Goal: Task Accomplishment & Management: Use online tool/utility

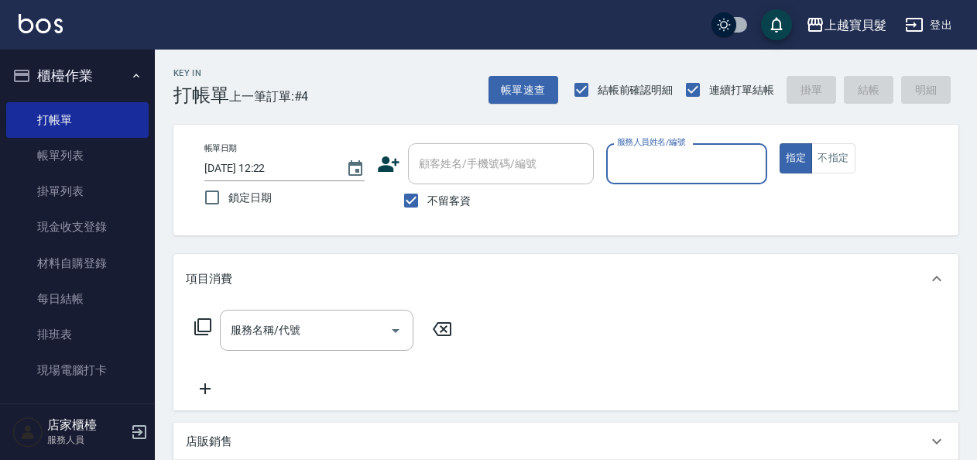
scroll to position [387, 0]
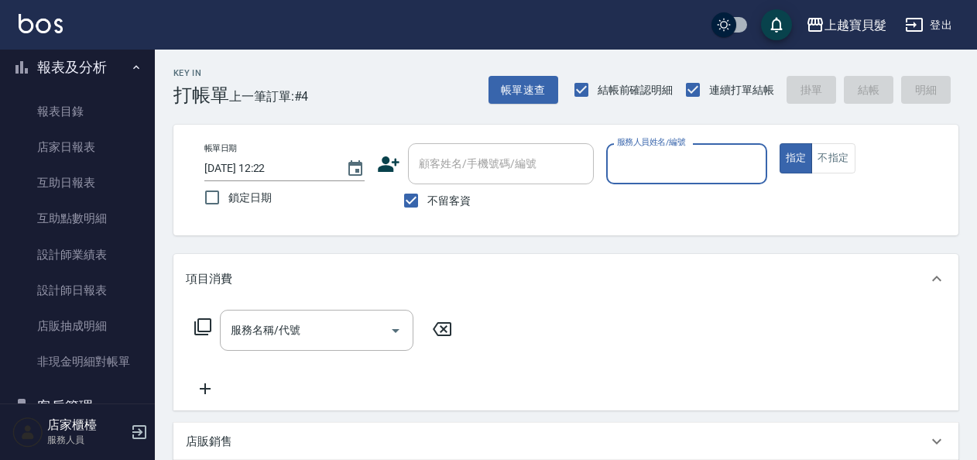
drag, startPoint x: 413, startPoint y: 197, endPoint x: 437, endPoint y: 183, distance: 27.4
click at [418, 196] on input "不留客資" at bounding box center [411, 200] width 33 height 33
checkbox input "false"
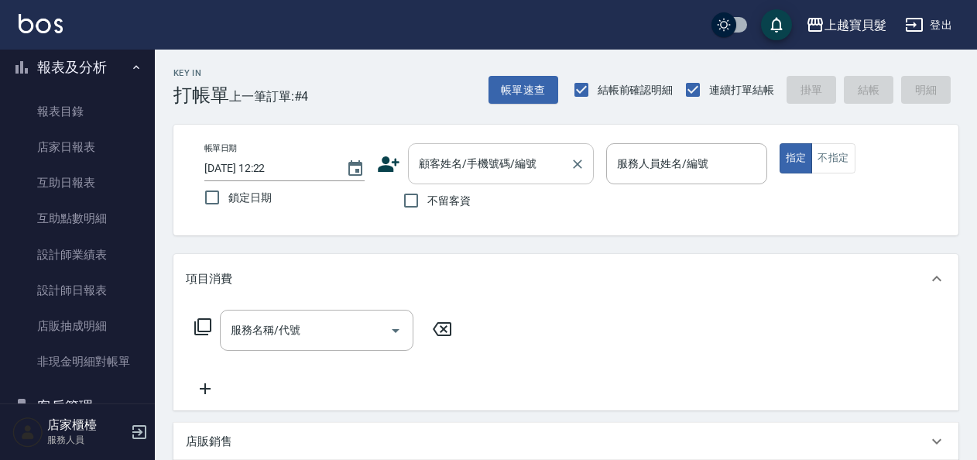
click at [540, 184] on div "顧客姓名/手機號碼/編號" at bounding box center [501, 163] width 186 height 41
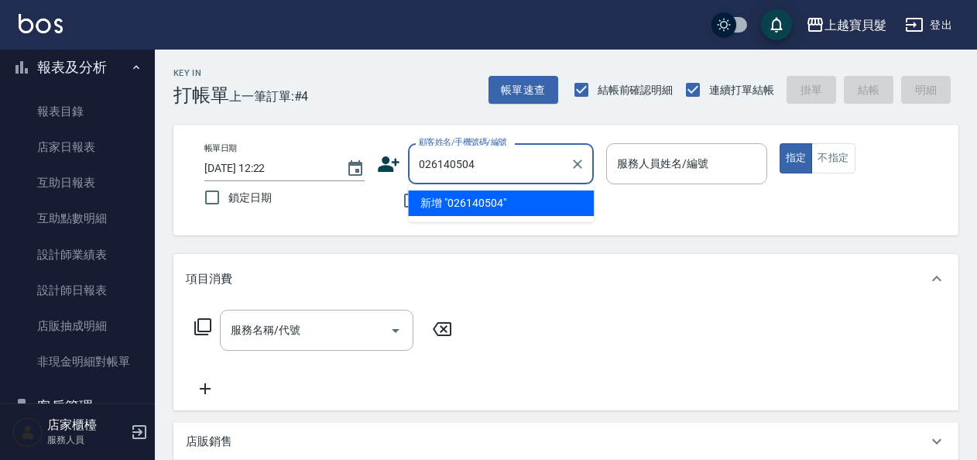
click at [465, 168] on input "026140504" at bounding box center [489, 163] width 149 height 27
click at [449, 164] on input "02614054" at bounding box center [489, 163] width 149 height 27
click at [453, 164] on input "0261054" at bounding box center [489, 163] width 149 height 27
click at [458, 198] on li "[PERSON_NAME]/0936111165/02610514" at bounding box center [501, 203] width 186 height 26
type input "[PERSON_NAME]/0936111165/02610514"
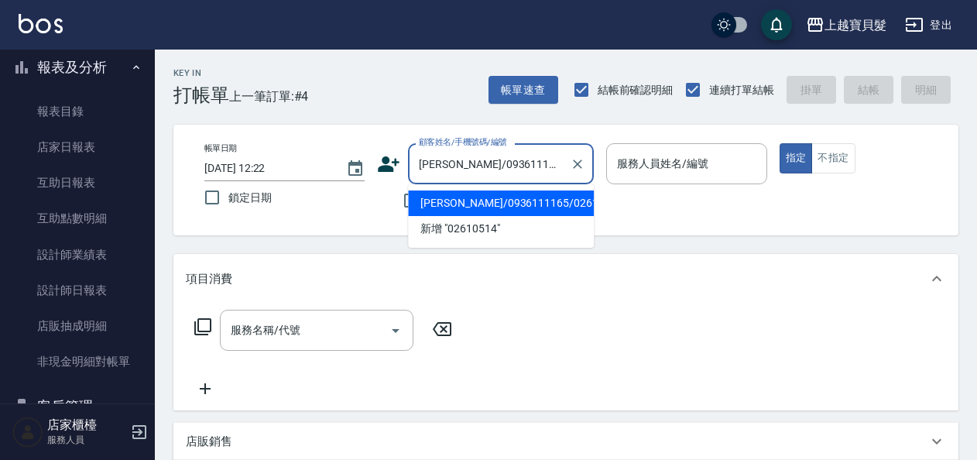
type input "[PERSON_NAME]-08"
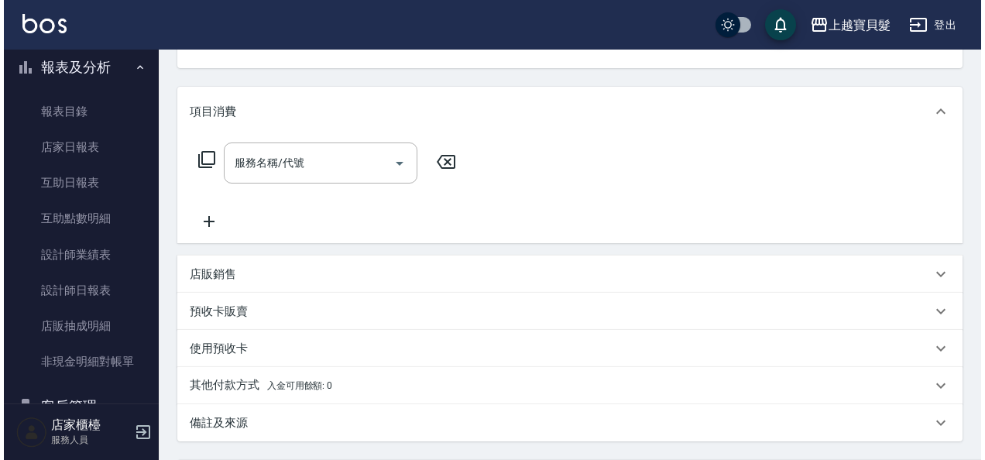
scroll to position [232, 0]
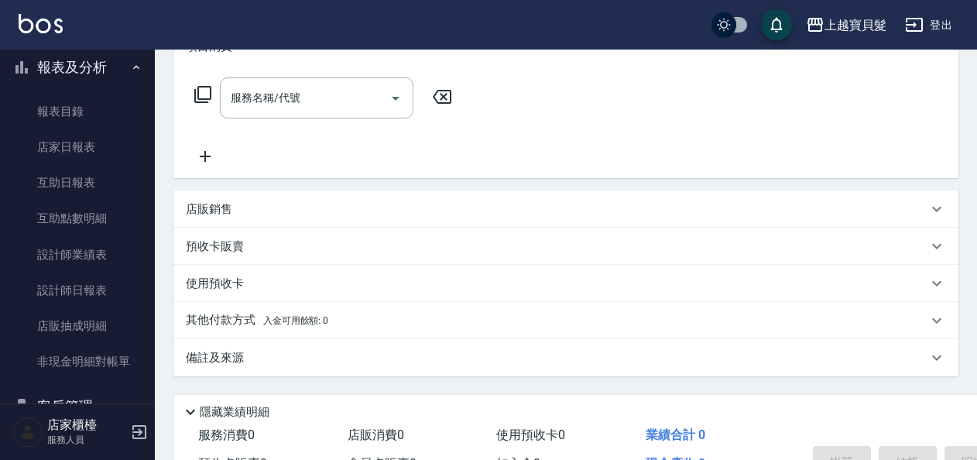
click at [200, 87] on icon at bounding box center [203, 94] width 19 height 19
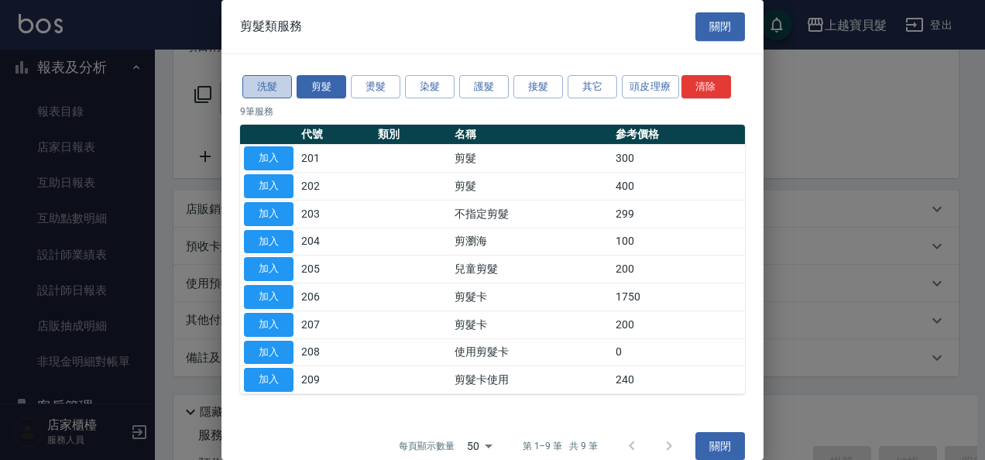
click at [257, 81] on button "洗髮" at bounding box center [267, 87] width 50 height 24
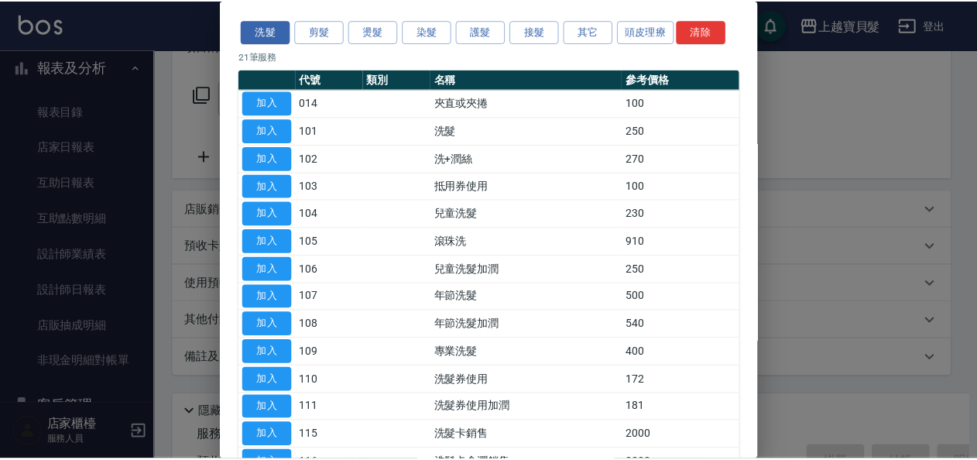
scroll to position [77, 0]
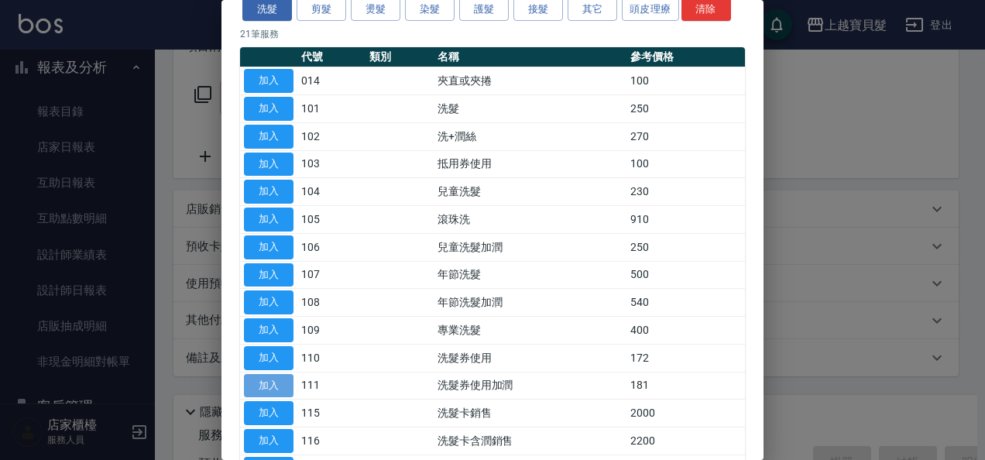
click at [262, 376] on button "加入" at bounding box center [269, 386] width 50 height 24
type input "洗髮券使用加潤(111)"
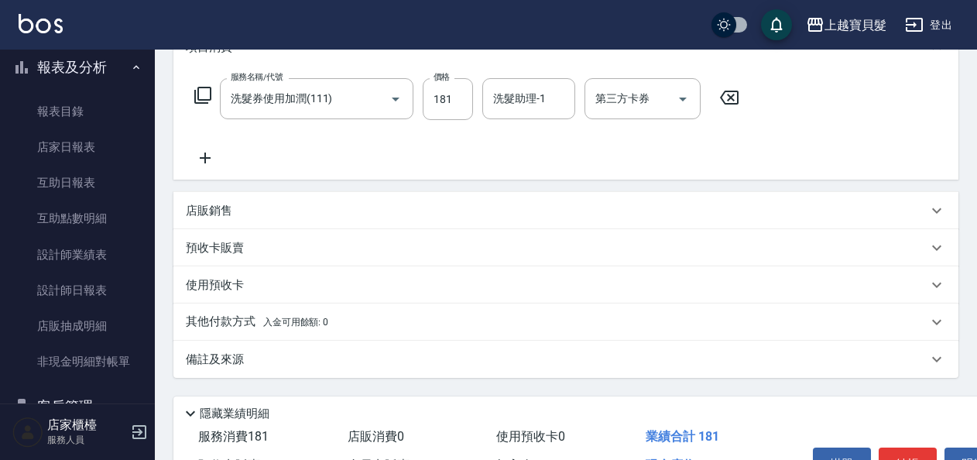
scroll to position [13, 0]
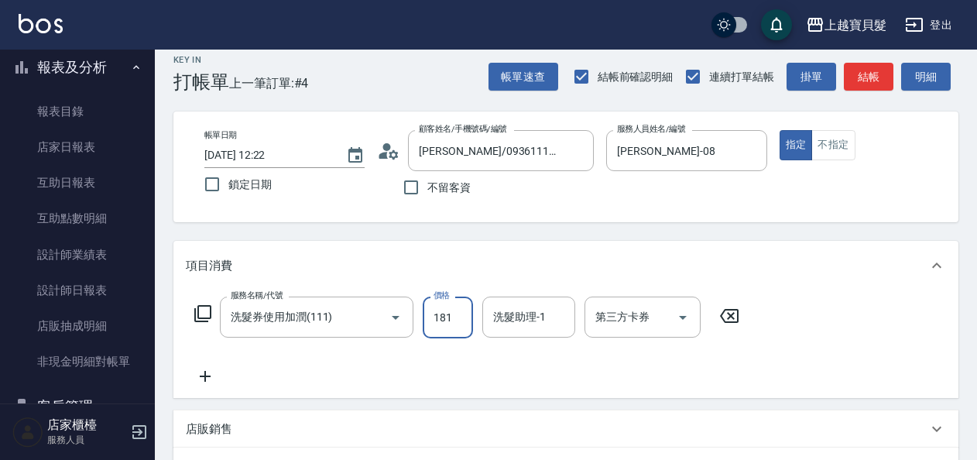
click at [430, 316] on input "181" at bounding box center [448, 318] width 50 height 42
type input "209"
click at [203, 307] on icon at bounding box center [203, 313] width 19 height 19
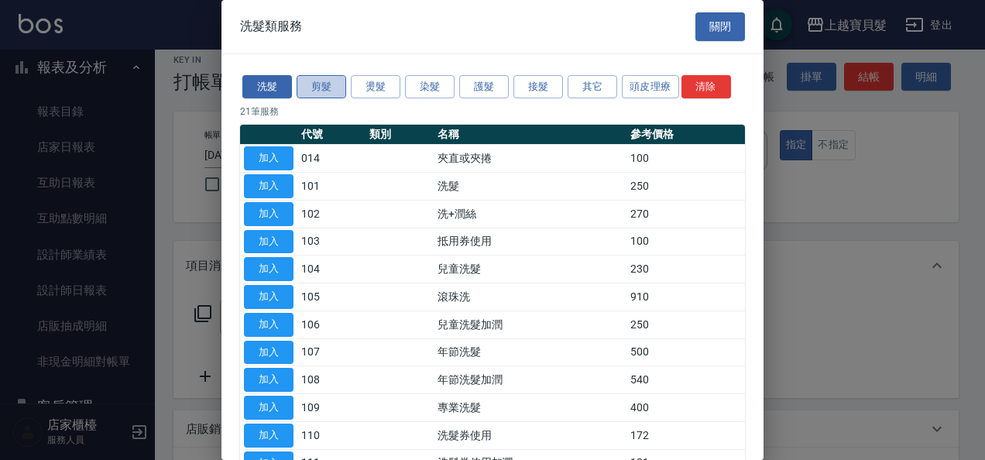
click at [326, 85] on button "剪髮" at bounding box center [322, 87] width 50 height 24
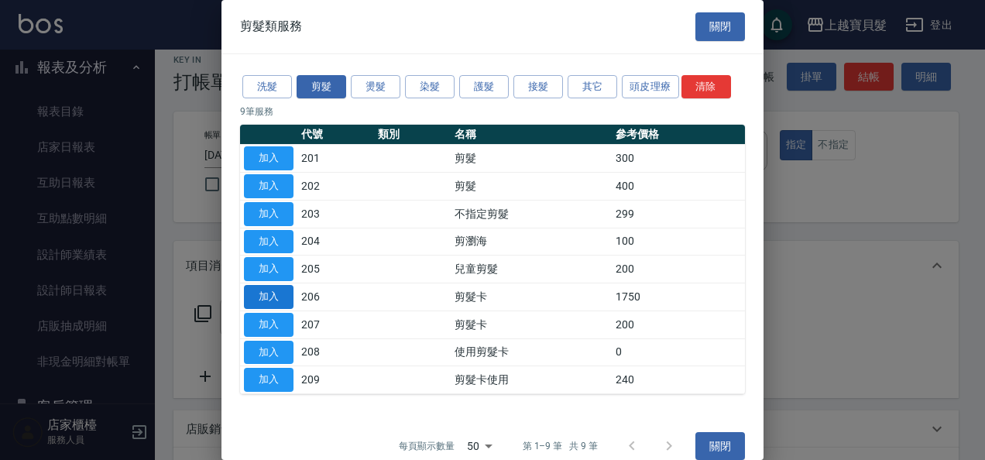
click at [270, 295] on button "加入" at bounding box center [269, 297] width 50 height 24
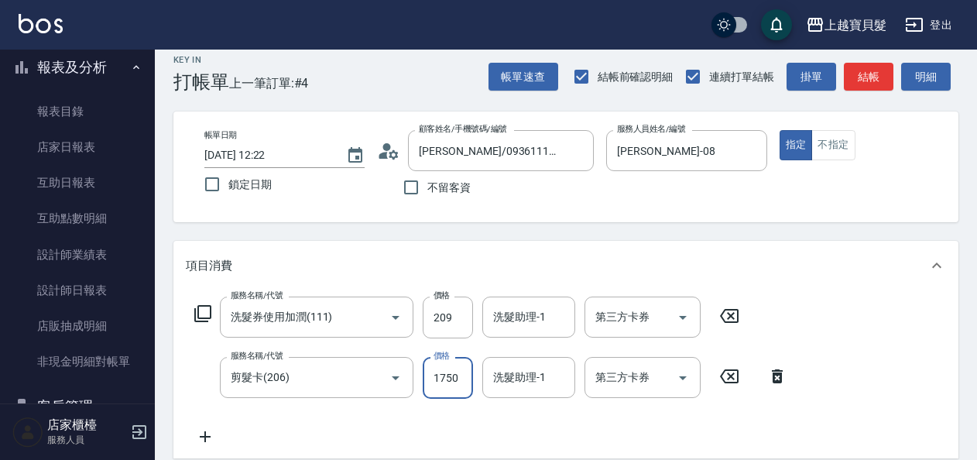
click at [424, 377] on input "1750" at bounding box center [448, 378] width 50 height 42
type input "2000"
click at [203, 315] on icon at bounding box center [203, 313] width 19 height 19
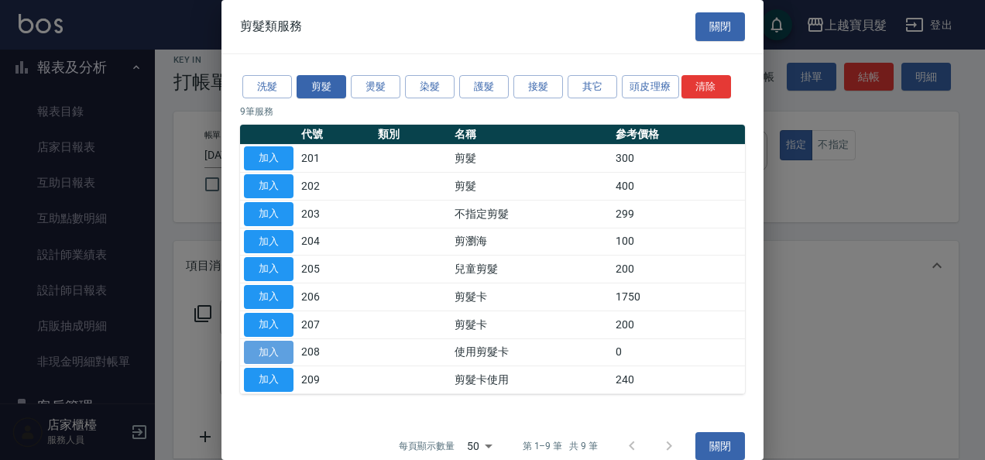
click at [262, 347] on button "加入" at bounding box center [269, 353] width 50 height 24
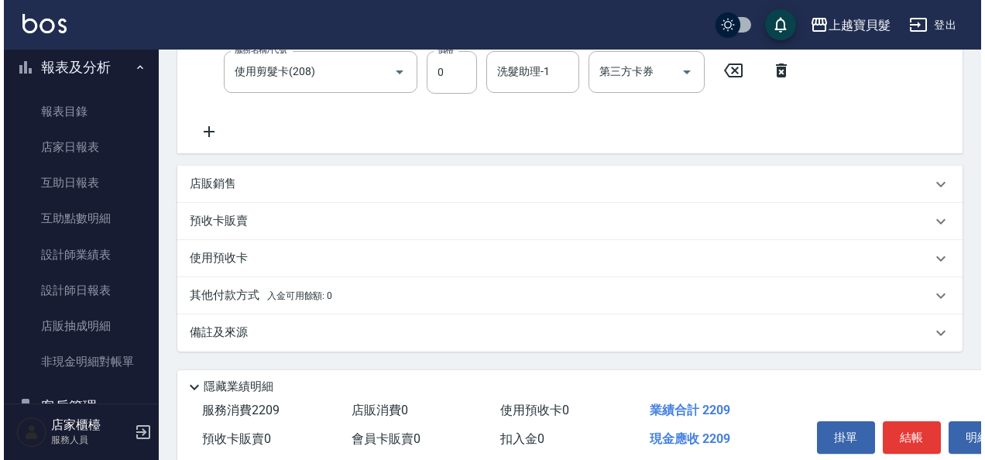
scroll to position [400, 0]
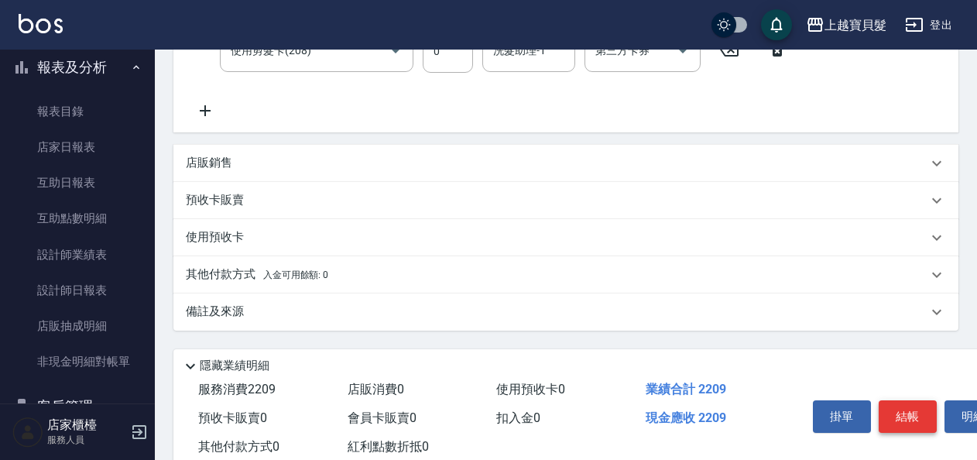
click at [907, 417] on button "結帳" at bounding box center [908, 416] width 58 height 33
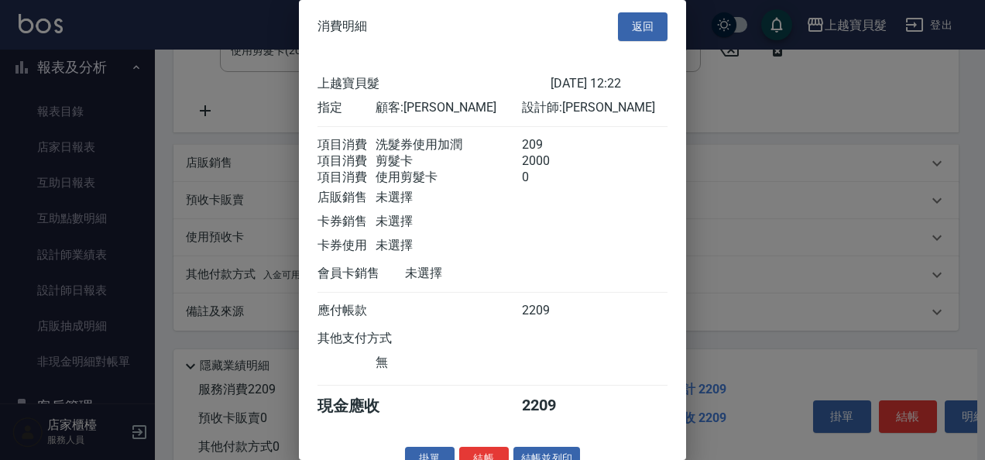
scroll to position [40, 0]
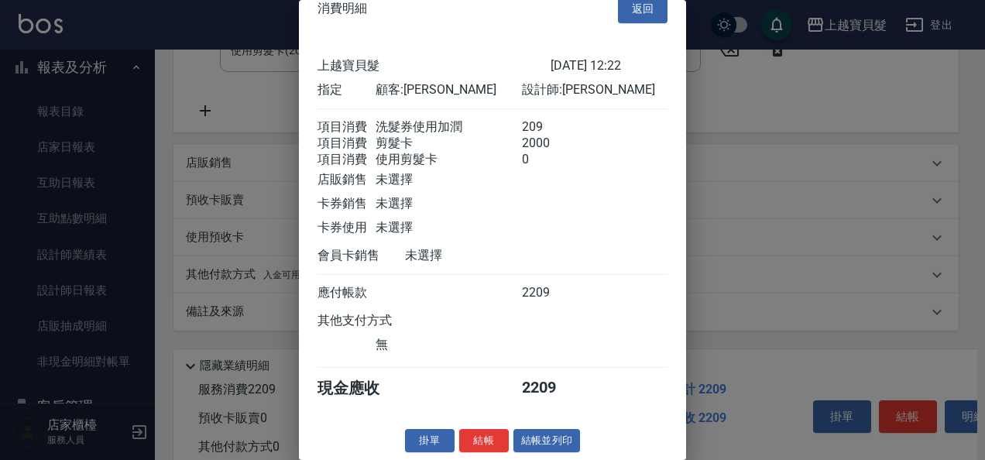
click at [547, 432] on button "結帳並列印" at bounding box center [546, 441] width 67 height 24
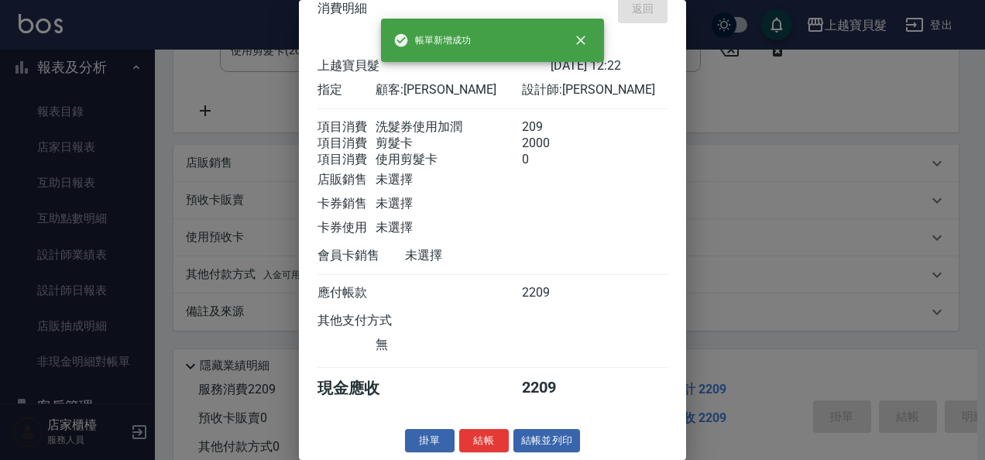
type input "[DATE] 15:42"
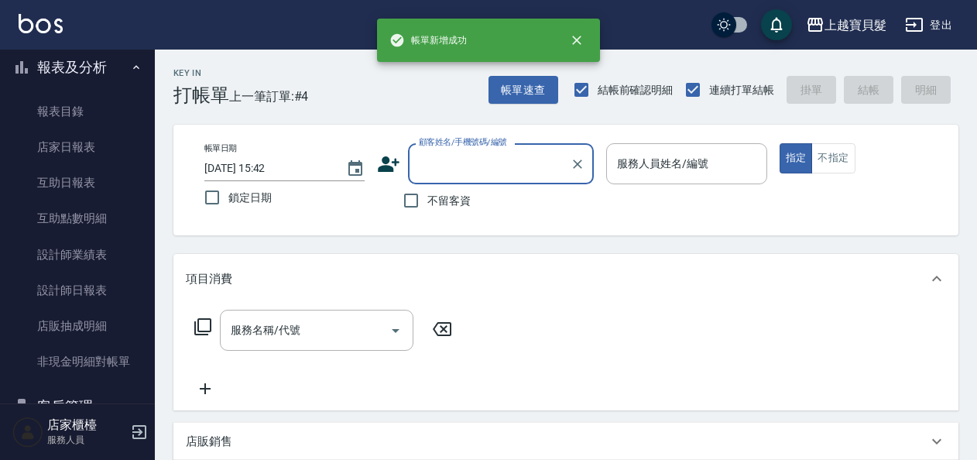
scroll to position [0, 0]
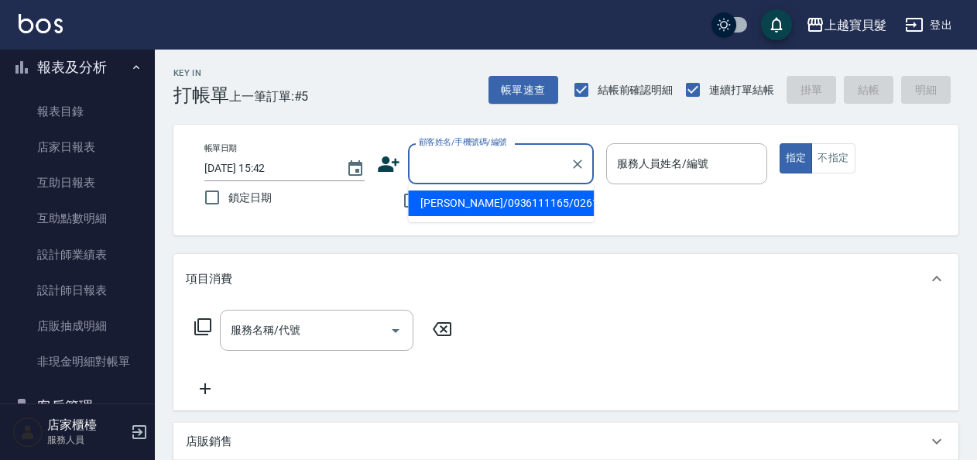
click at [465, 155] on input "顧客姓名/手機號碼/編號" at bounding box center [489, 163] width 149 height 27
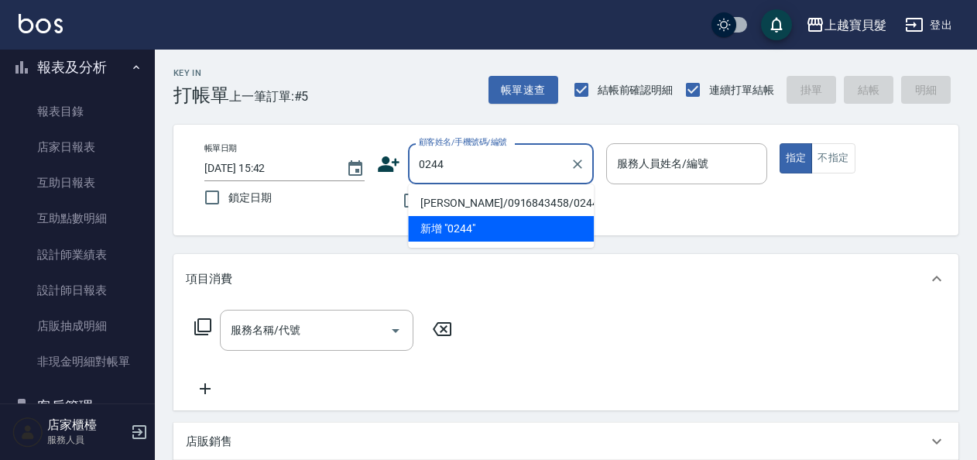
click at [472, 199] on li "[PERSON_NAME]/0916843458/02440915" at bounding box center [501, 203] width 186 height 26
type input "[PERSON_NAME]/0916843458/02440915"
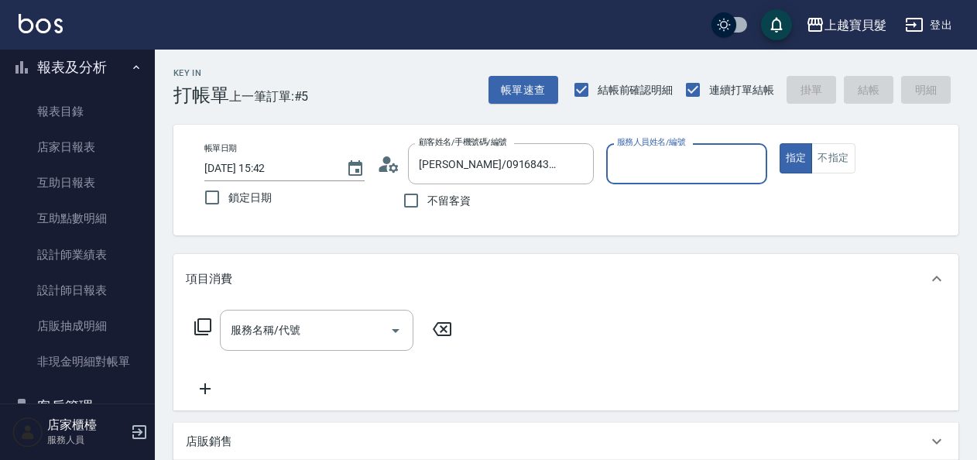
type input "[PERSON_NAME]-08"
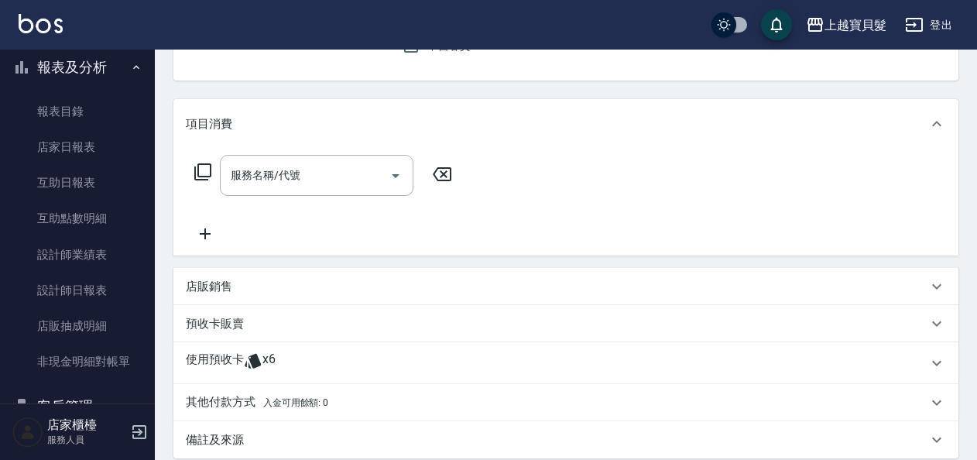
click at [256, 356] on icon at bounding box center [253, 361] width 16 height 15
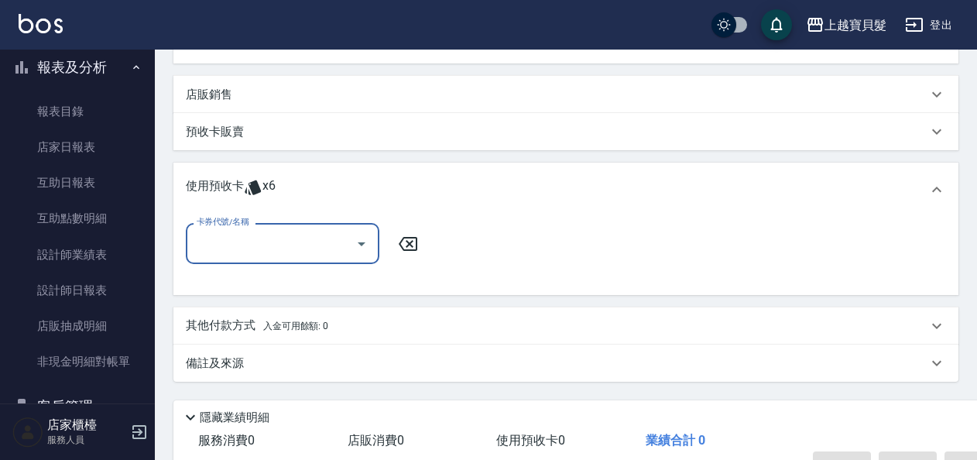
scroll to position [387, 0]
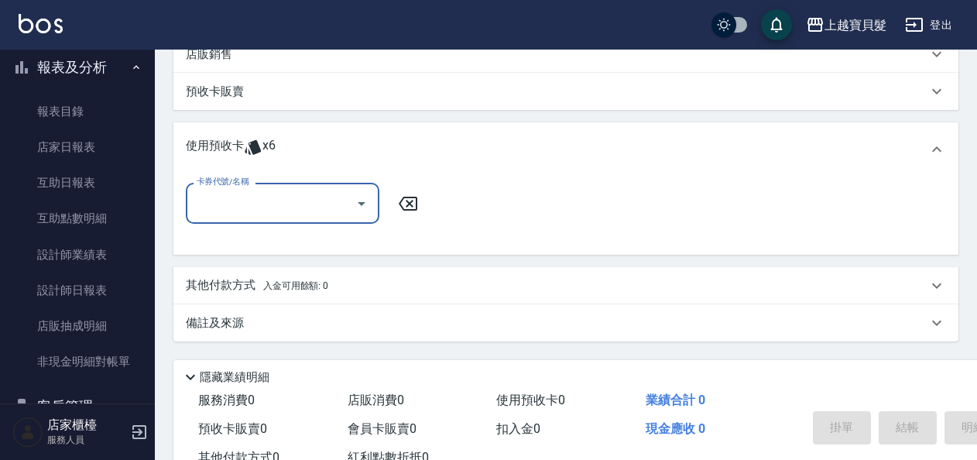
click at [364, 207] on icon "Open" at bounding box center [361, 203] width 19 height 19
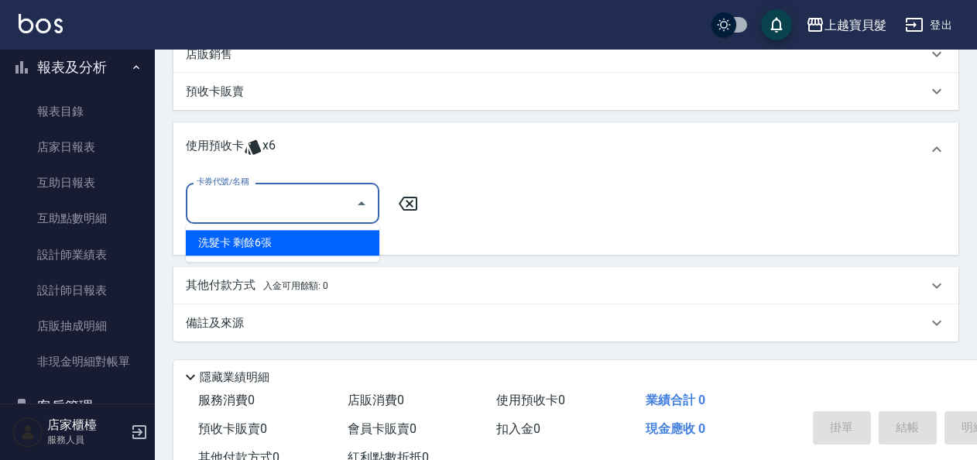
click at [367, 242] on div "洗髮卡 剩餘6張" at bounding box center [283, 243] width 194 height 26
type input "洗髮卡"
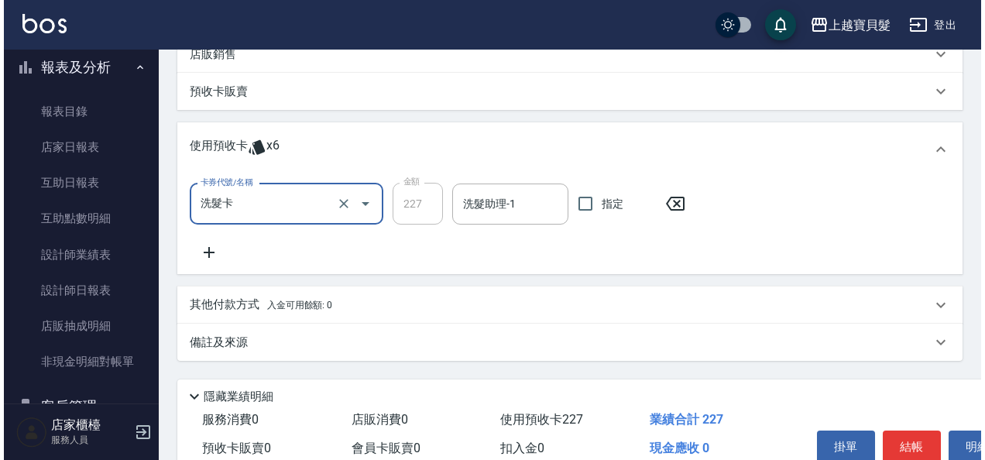
scroll to position [461, 0]
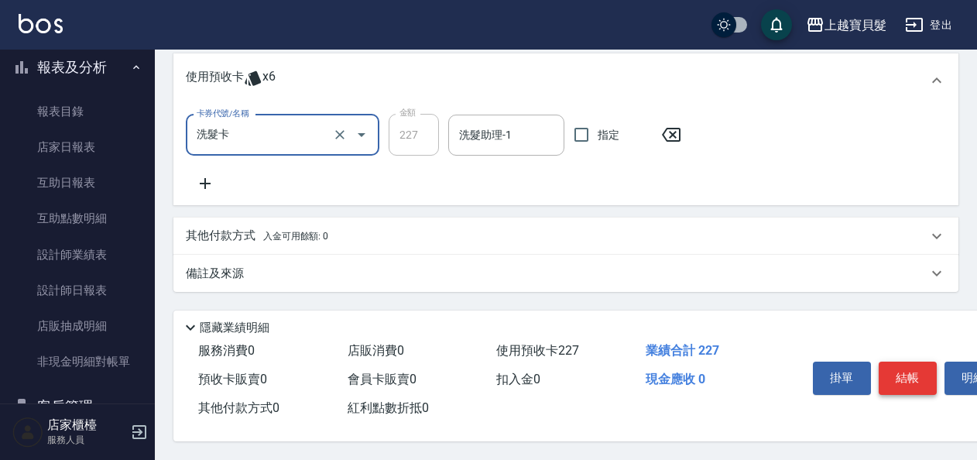
click at [910, 368] on button "結帳" at bounding box center [908, 378] width 58 height 33
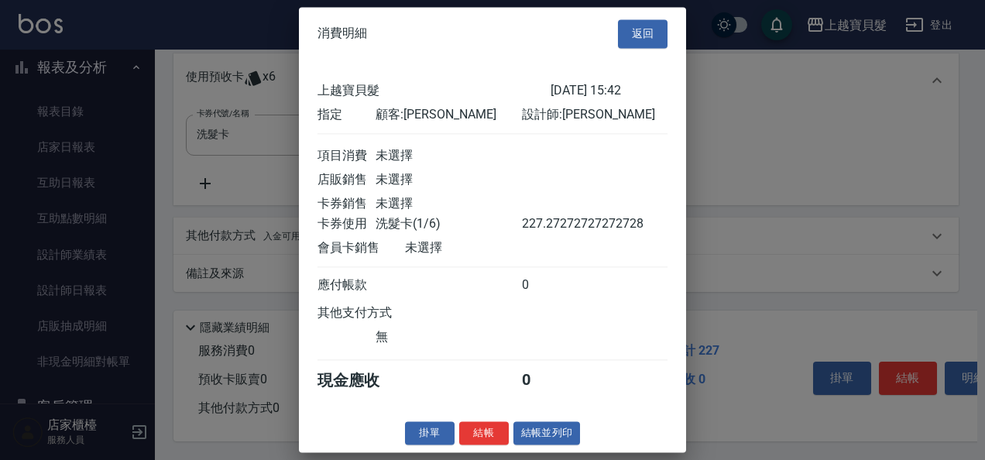
scroll to position [4, 0]
click at [533, 440] on button "結帳並列印" at bounding box center [546, 433] width 67 height 24
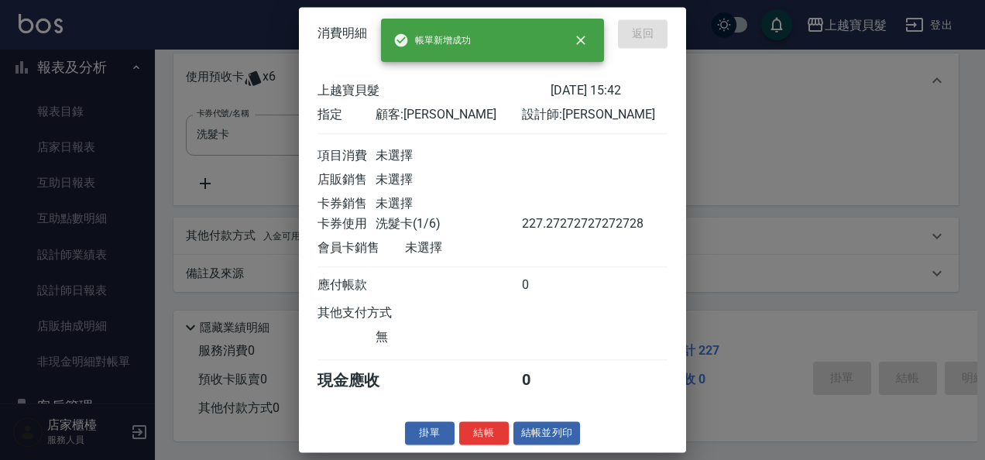
type input "[DATE] 15:43"
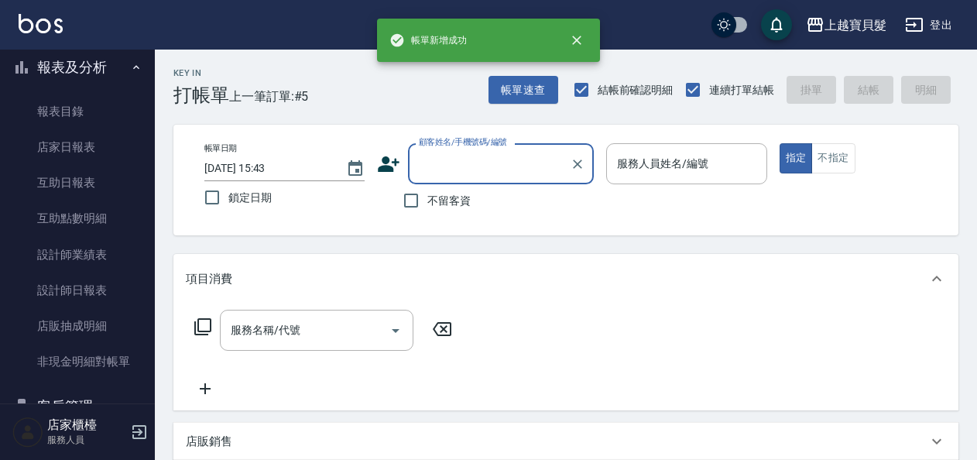
scroll to position [0, 0]
click at [463, 156] on input "顧客姓名/手機號碼/編號" at bounding box center [489, 163] width 149 height 27
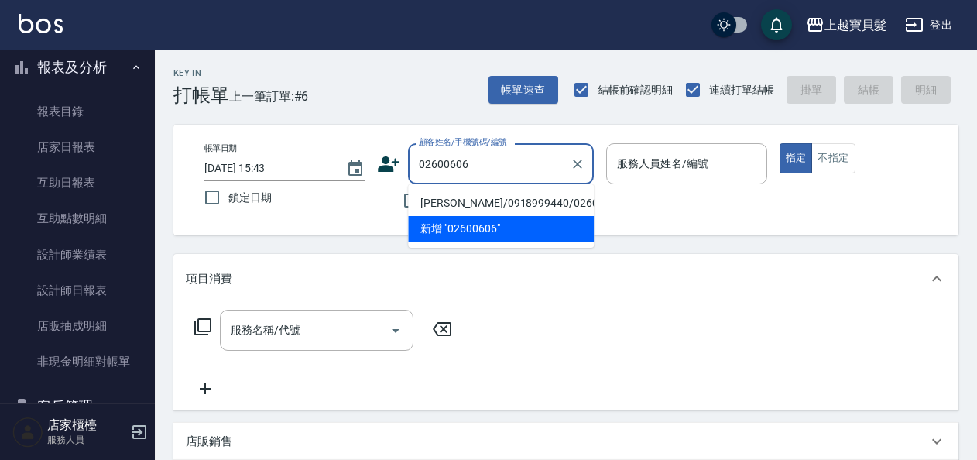
click at [485, 194] on li "[PERSON_NAME]/0918999440/02600606" at bounding box center [501, 203] width 186 height 26
type input "[PERSON_NAME]/0918999440/02600606"
type input "[PERSON_NAME]-08"
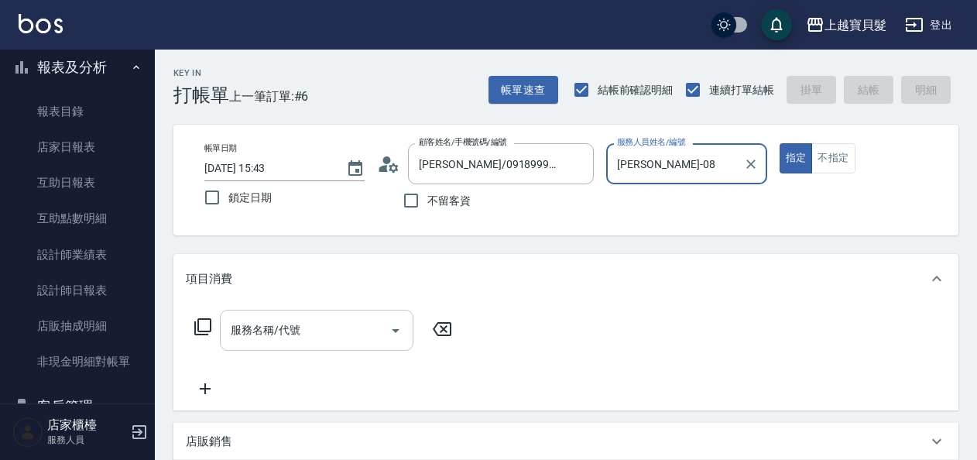
scroll to position [232, 0]
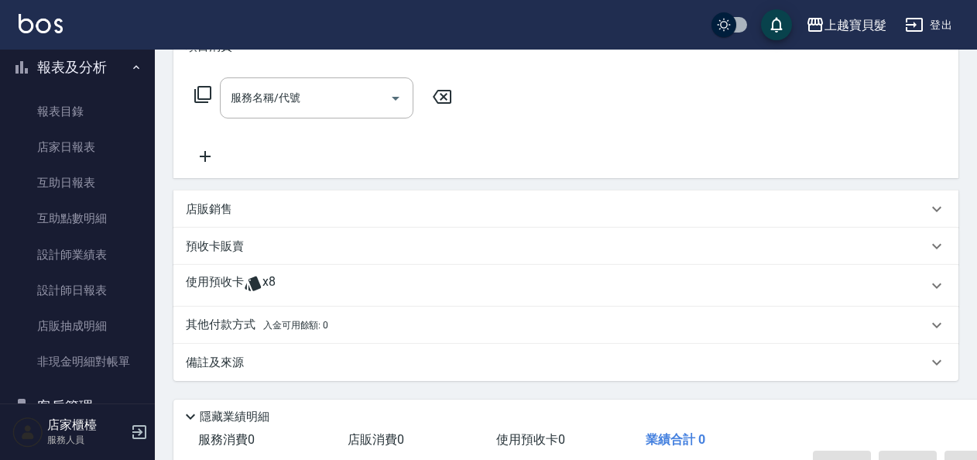
click at [257, 279] on icon at bounding box center [253, 283] width 19 height 19
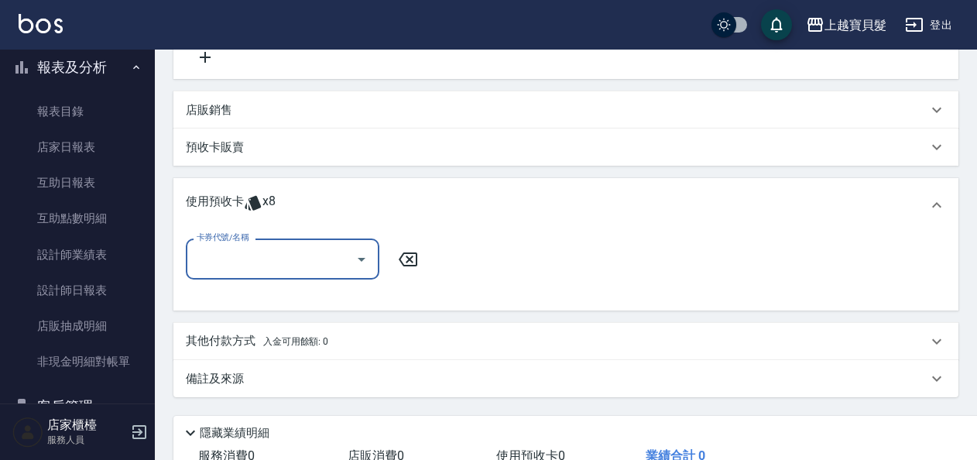
scroll to position [387, 0]
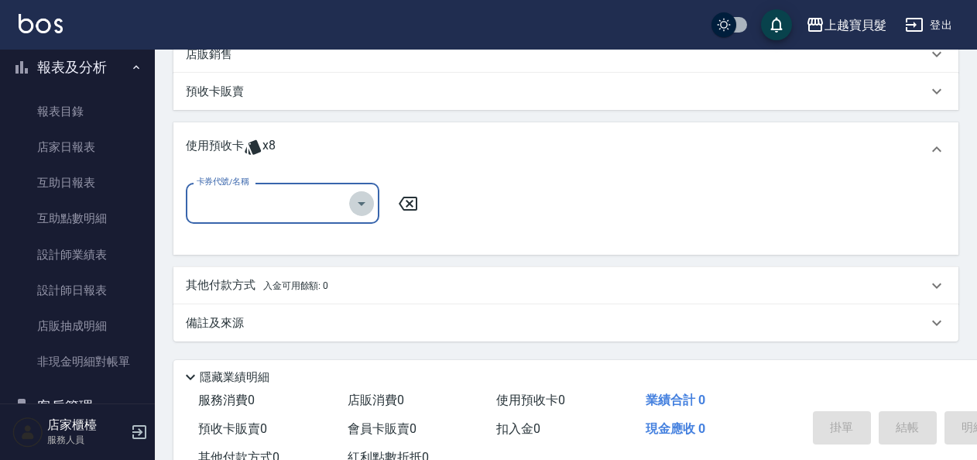
click at [357, 209] on icon "Open" at bounding box center [361, 203] width 19 height 19
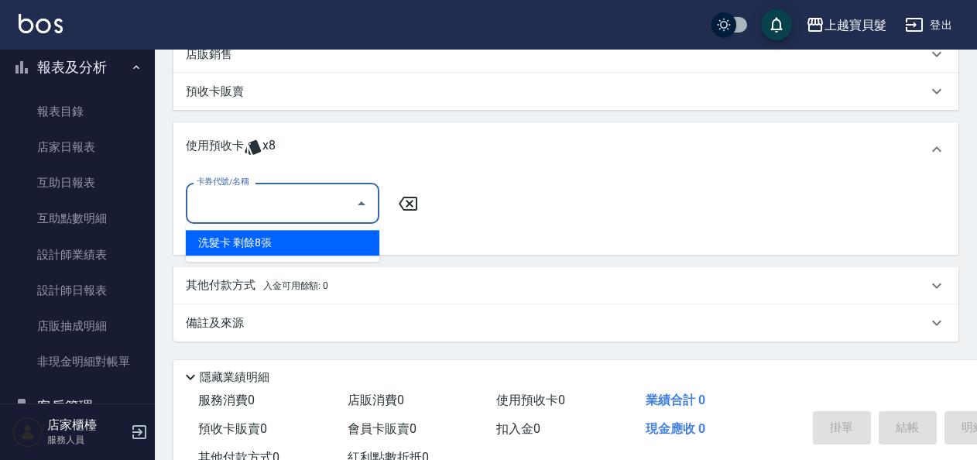
click at [358, 248] on div "洗髮卡 剩餘8張" at bounding box center [283, 243] width 194 height 26
type input "洗髮卡"
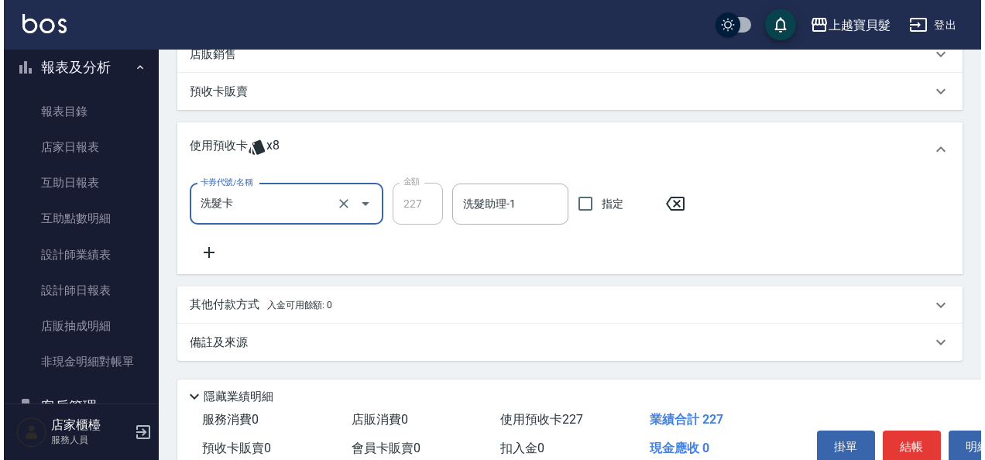
scroll to position [461, 0]
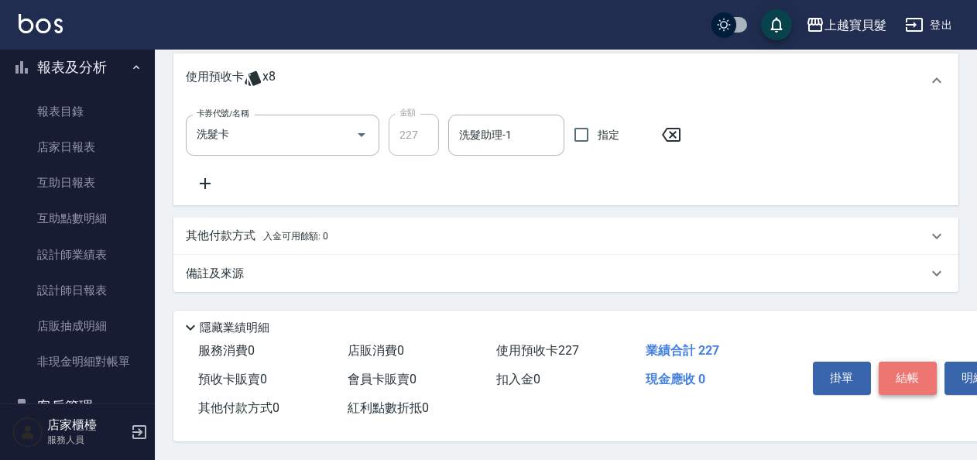
click at [896, 373] on button "結帳" at bounding box center [908, 378] width 58 height 33
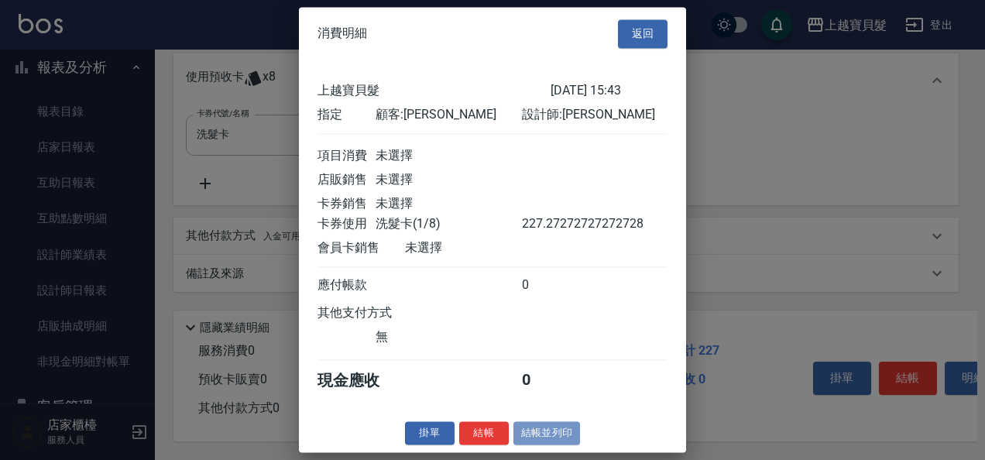
click at [528, 439] on button "結帳並列印" at bounding box center [546, 433] width 67 height 24
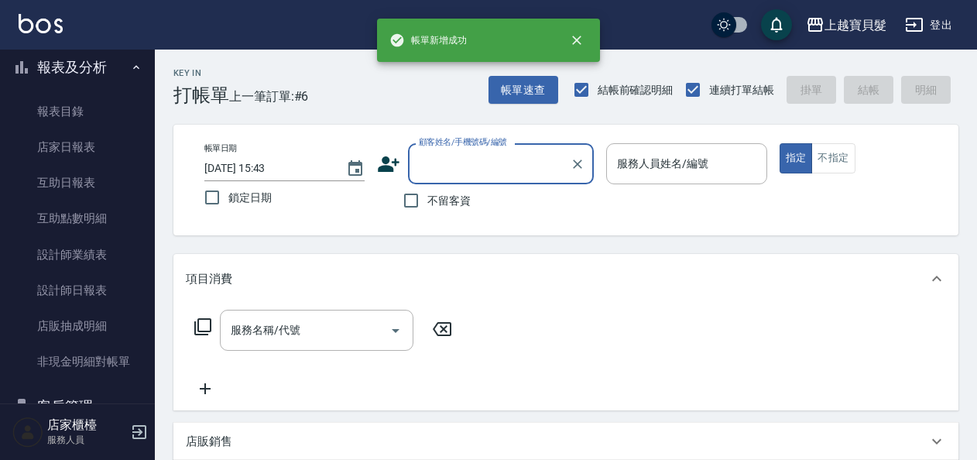
scroll to position [0, 0]
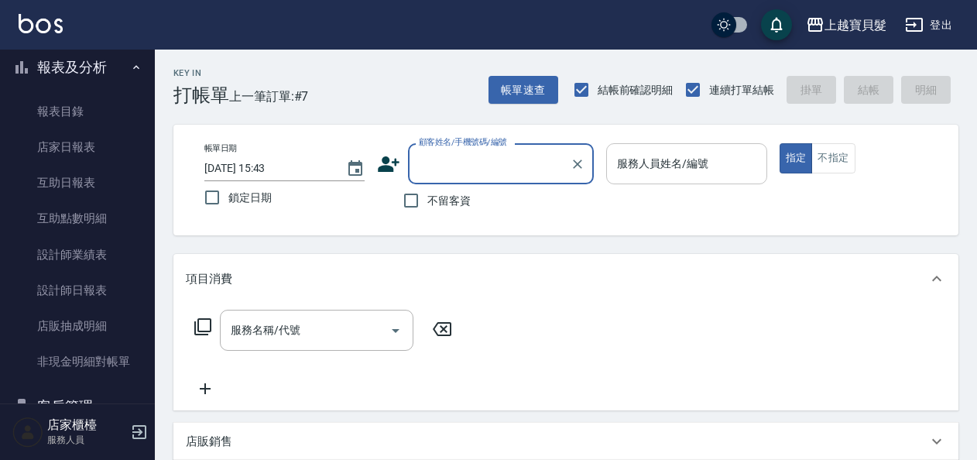
click at [646, 165] on input "服務人員姓名/編號" at bounding box center [686, 163] width 146 height 27
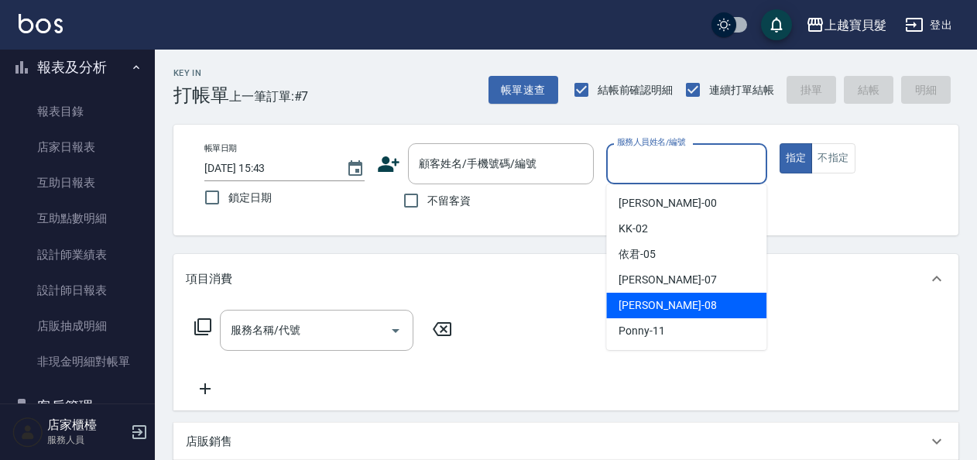
drag, startPoint x: 652, startPoint y: 310, endPoint x: 602, endPoint y: 273, distance: 61.5
click at [651, 310] on span "[PERSON_NAME] -08" at bounding box center [668, 305] width 98 height 16
type input "[PERSON_NAME]-08"
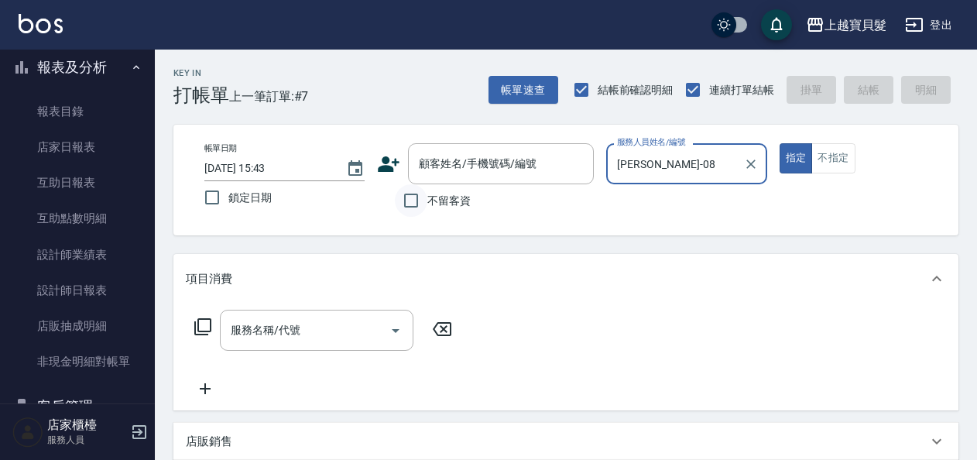
click at [415, 197] on input "不留客資" at bounding box center [411, 200] width 33 height 33
checkbox input "true"
click at [204, 319] on icon at bounding box center [203, 326] width 19 height 19
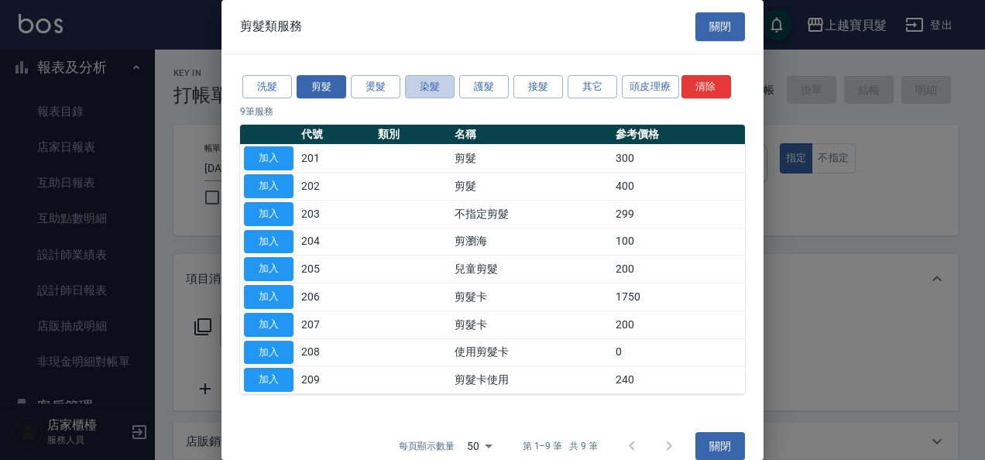
drag, startPoint x: 431, startPoint y: 87, endPoint x: 419, endPoint y: 102, distance: 19.2
click at [426, 94] on button "染髮" at bounding box center [430, 87] width 50 height 24
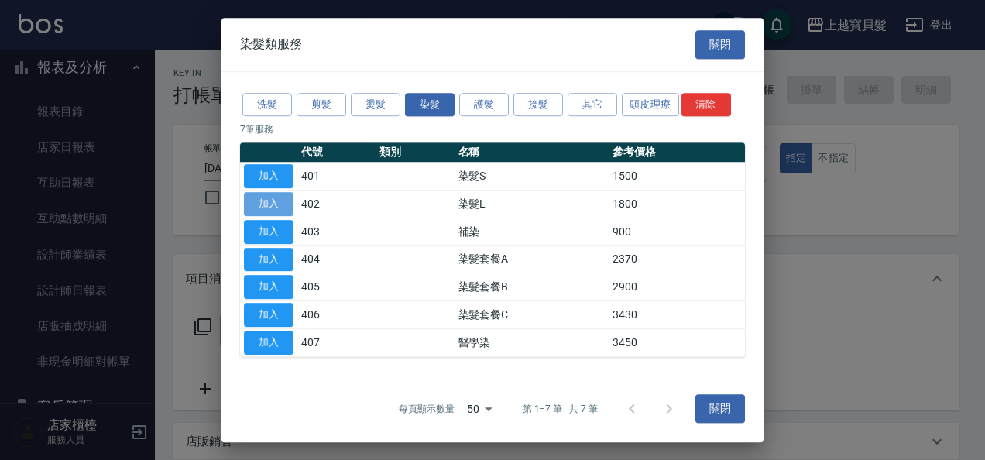
click at [264, 198] on button "加入" at bounding box center [269, 204] width 50 height 24
type input "染髮L(402)"
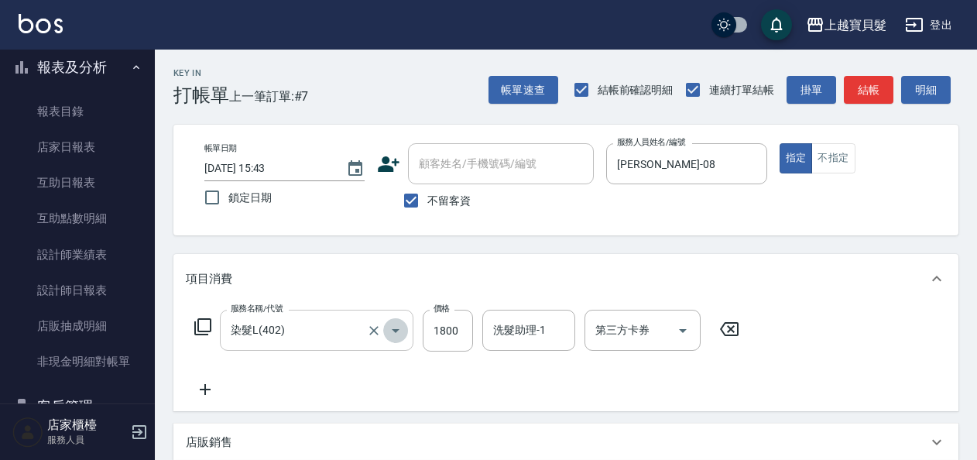
click at [396, 332] on icon "Open" at bounding box center [396, 331] width 8 height 4
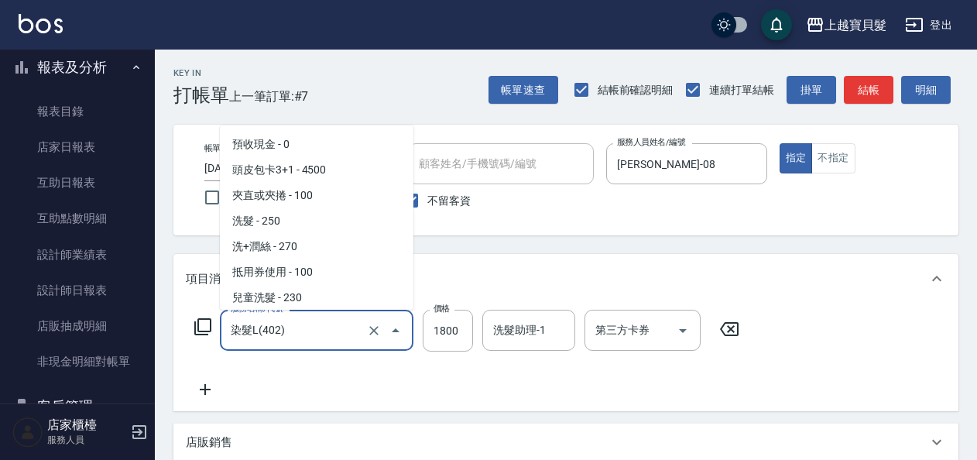
scroll to position [997, 0]
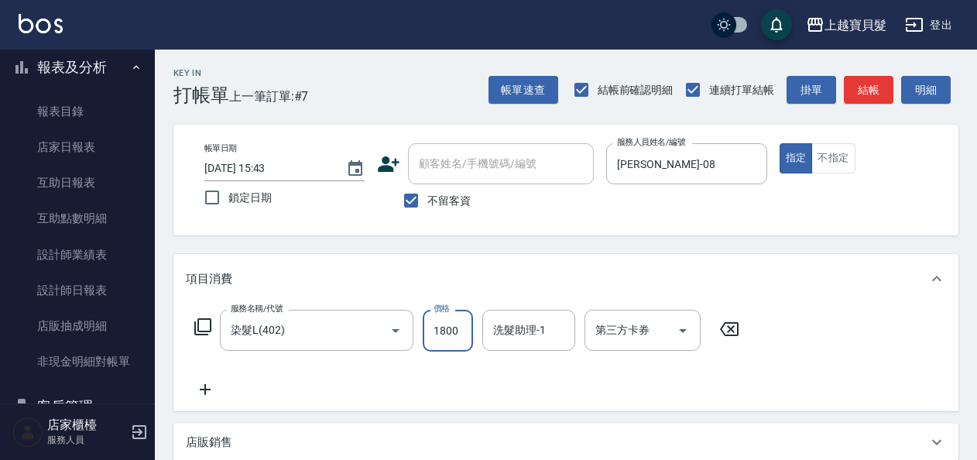
click at [435, 329] on input "1800" at bounding box center [448, 331] width 50 height 42
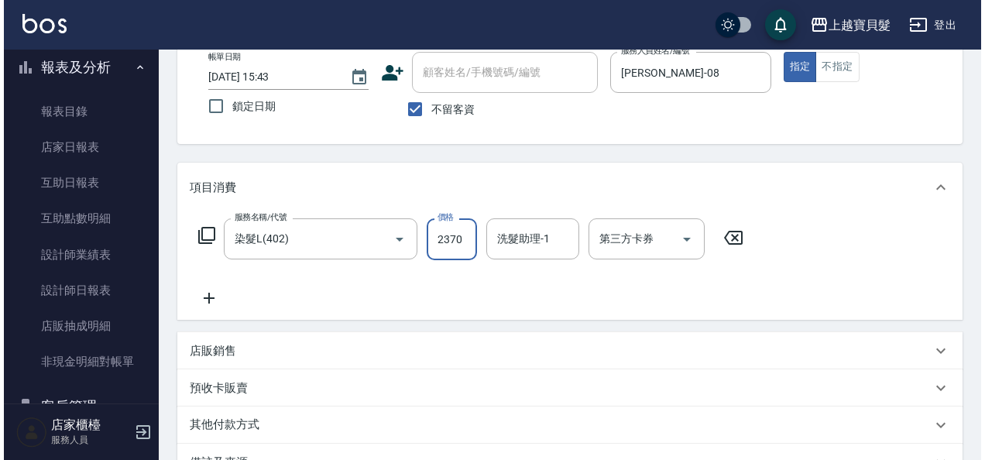
scroll to position [232, 0]
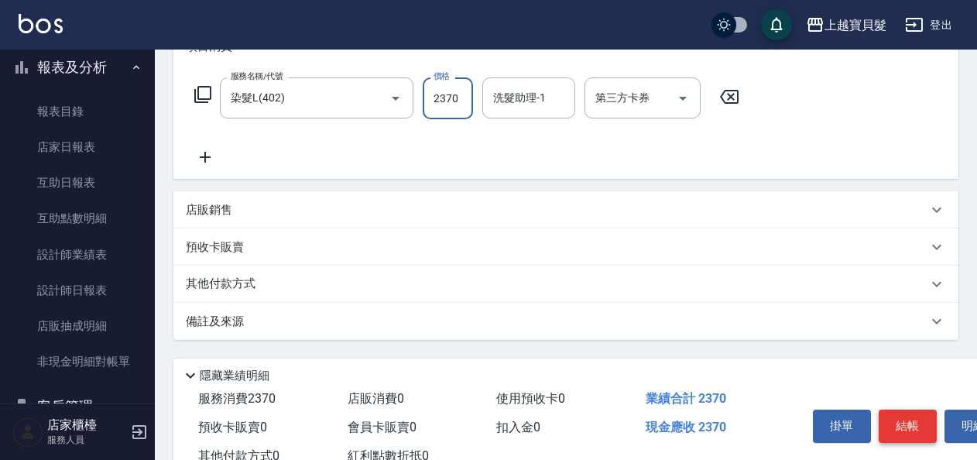
type input "2370"
click at [917, 413] on button "結帳" at bounding box center [908, 426] width 58 height 33
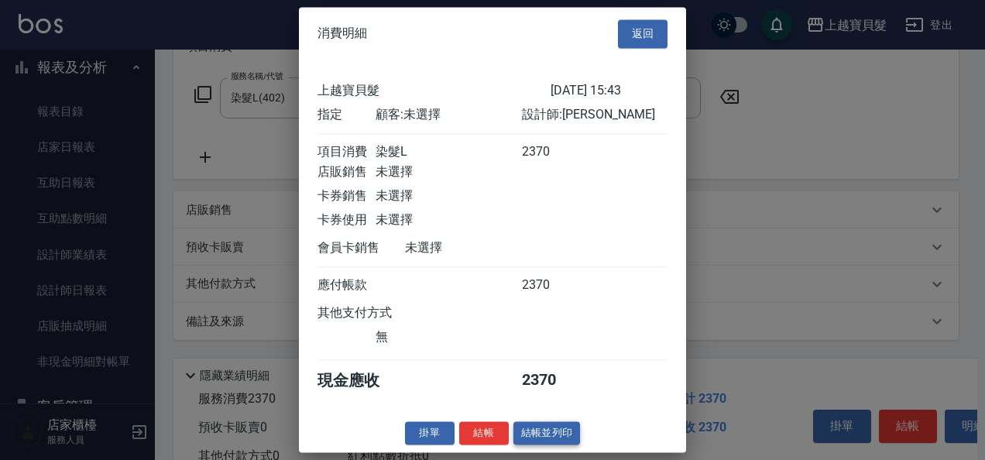
scroll to position [4, 0]
click at [523, 439] on button "結帳並列印" at bounding box center [546, 433] width 67 height 24
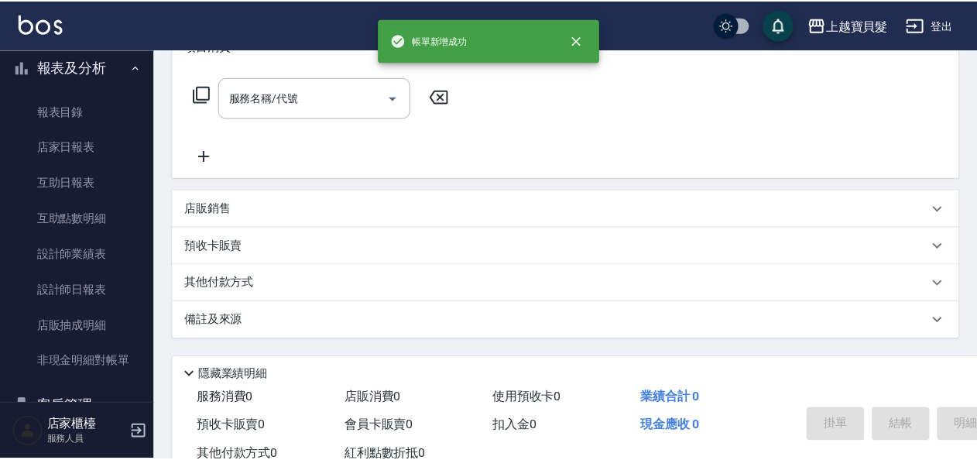
scroll to position [0, 0]
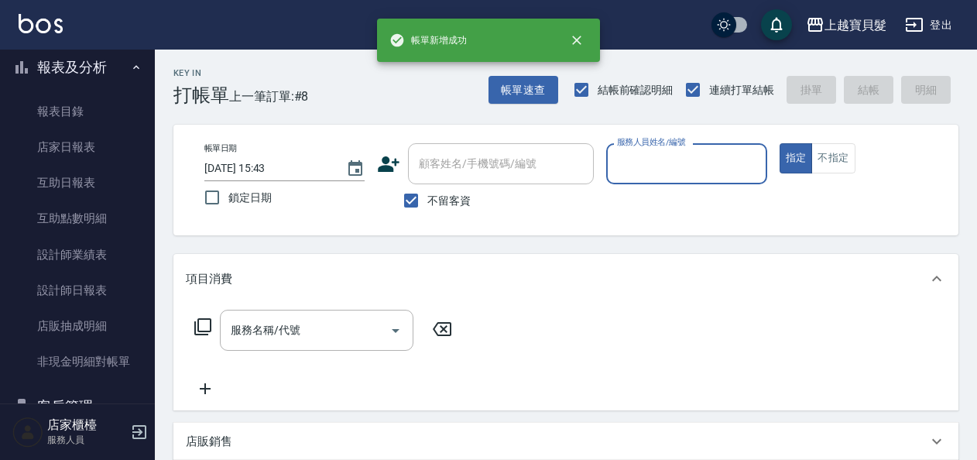
click at [637, 162] on input "服務人員姓名/編號" at bounding box center [686, 163] width 146 height 27
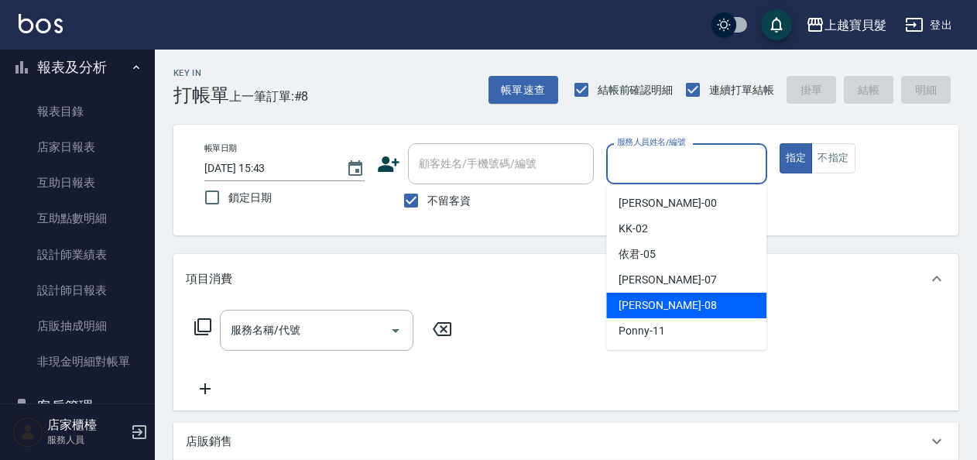
click at [653, 300] on span "[PERSON_NAME] -08" at bounding box center [668, 305] width 98 height 16
type input "[PERSON_NAME]-08"
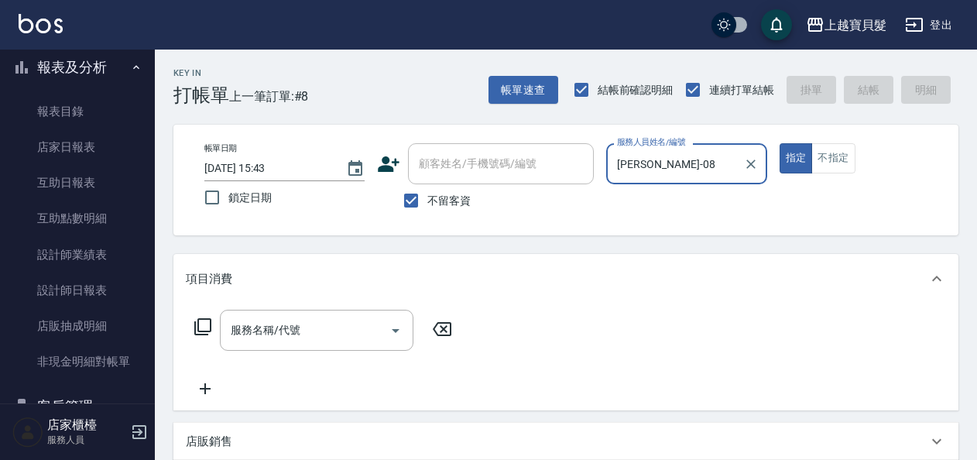
click at [197, 325] on icon at bounding box center [202, 326] width 17 height 17
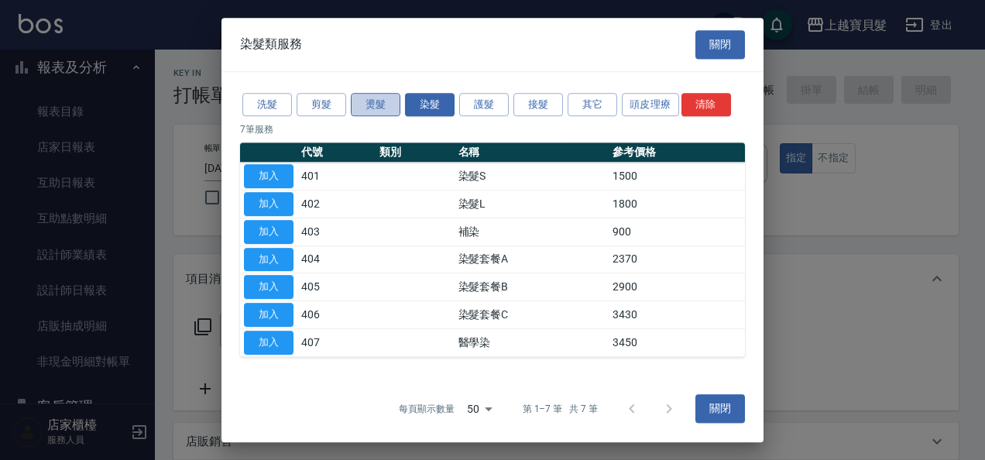
click at [360, 96] on button "燙髮" at bounding box center [376, 105] width 50 height 24
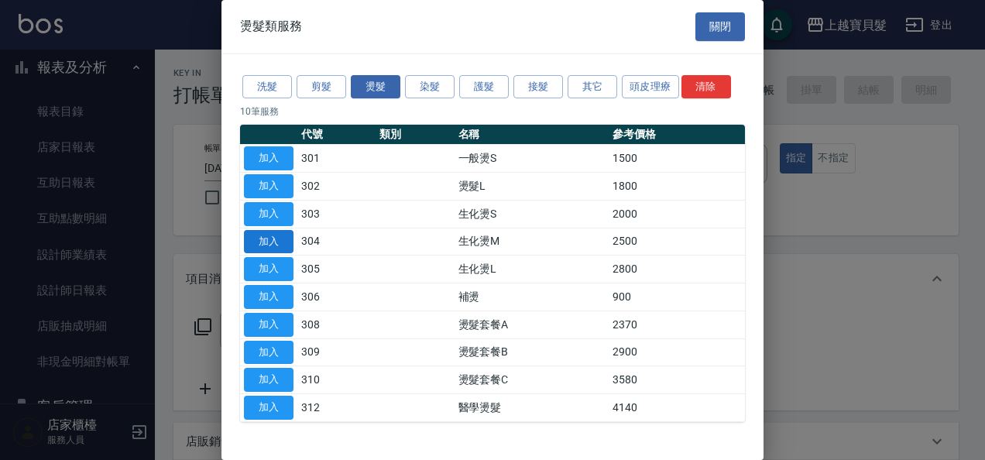
click at [277, 242] on button "加入" at bounding box center [269, 242] width 50 height 24
type input "生化燙M(304)"
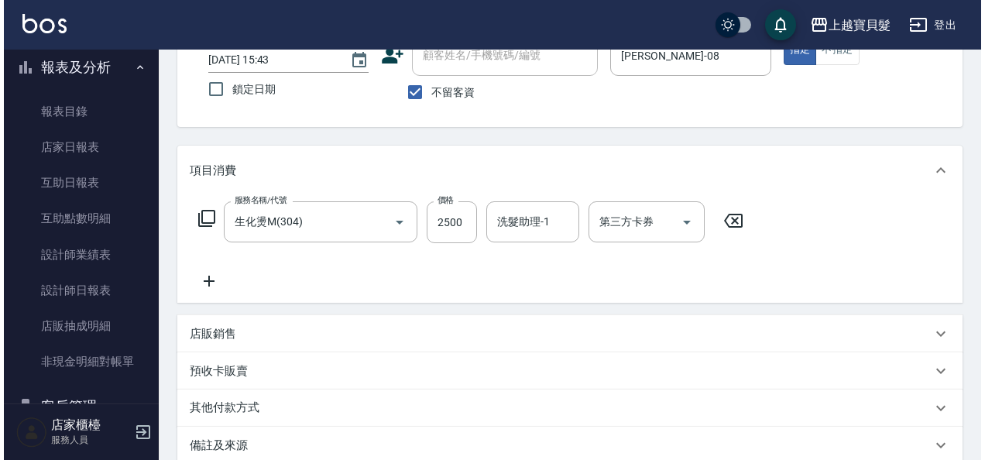
scroll to position [286, 0]
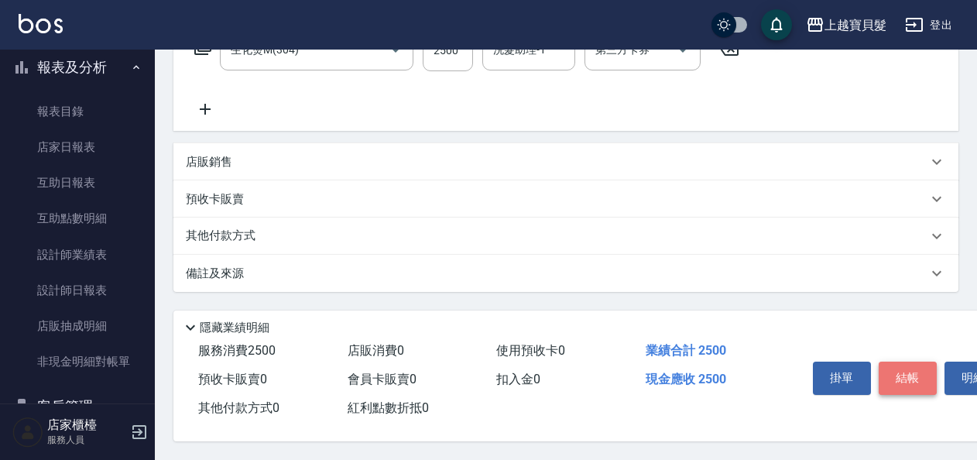
click at [895, 363] on button "結帳" at bounding box center [908, 378] width 58 height 33
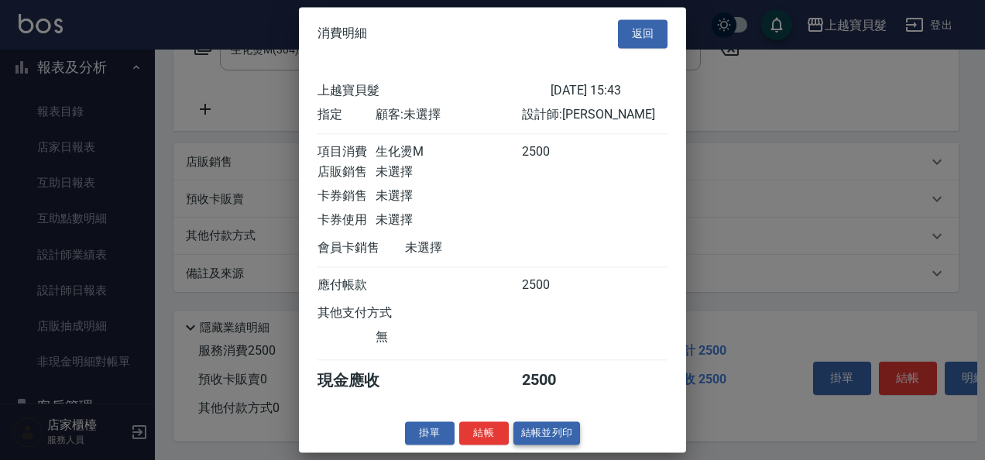
click at [550, 443] on button "結帳並列印" at bounding box center [546, 433] width 67 height 24
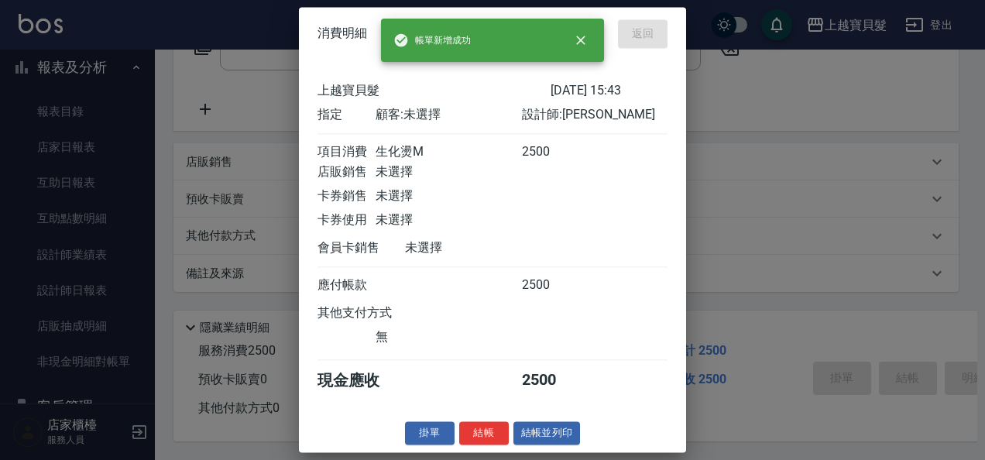
scroll to position [0, 0]
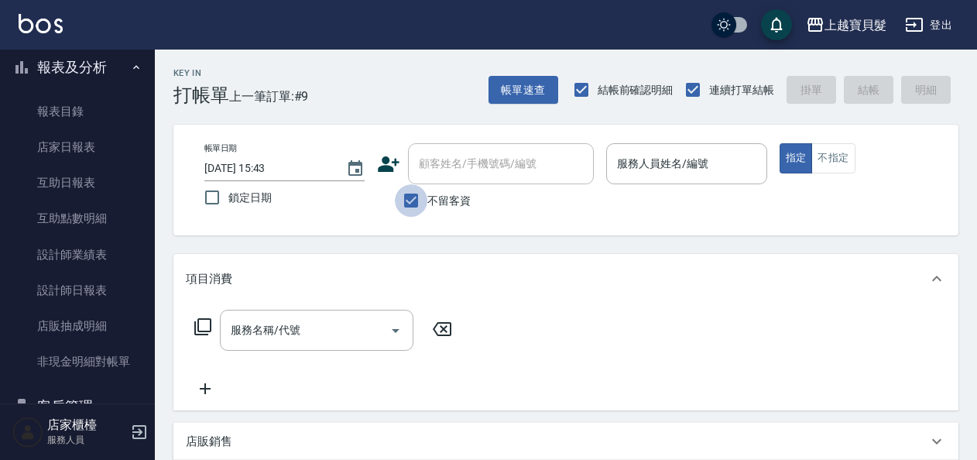
drag, startPoint x: 409, startPoint y: 198, endPoint x: 454, endPoint y: 170, distance: 53.5
click at [413, 194] on input "不留客資" at bounding box center [411, 200] width 33 height 33
checkbox input "false"
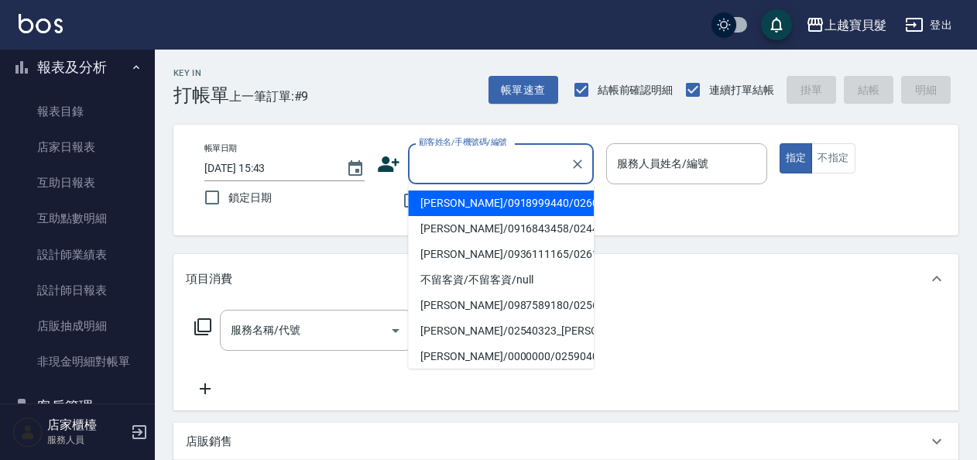
click at [466, 166] on input "顧客姓名/手機號碼/編號" at bounding box center [489, 163] width 149 height 27
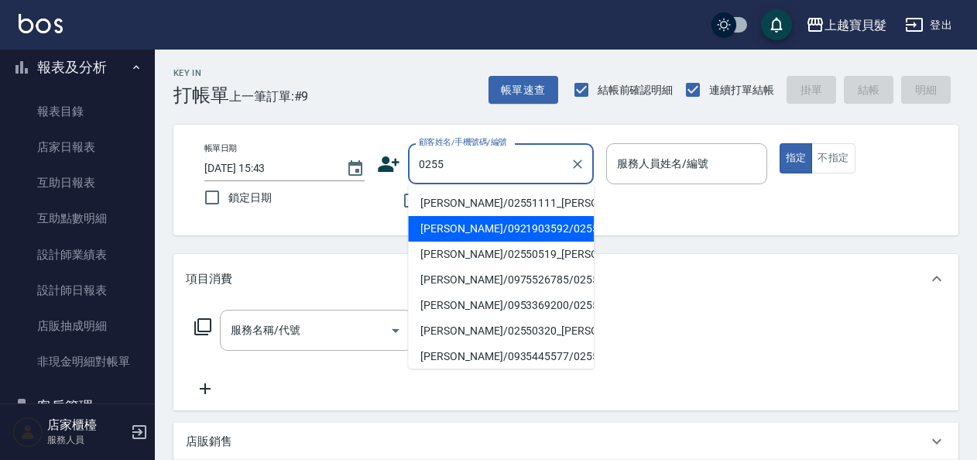
click at [460, 242] on li "[PERSON_NAME]/0921903592/02551127" at bounding box center [501, 229] width 186 height 26
type input "[PERSON_NAME]/0921903592/02551127"
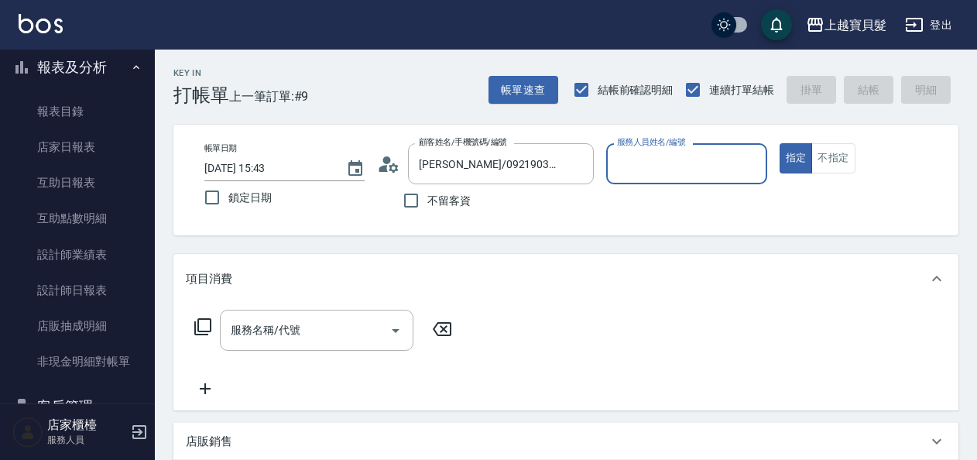
type input "[PERSON_NAME]-08"
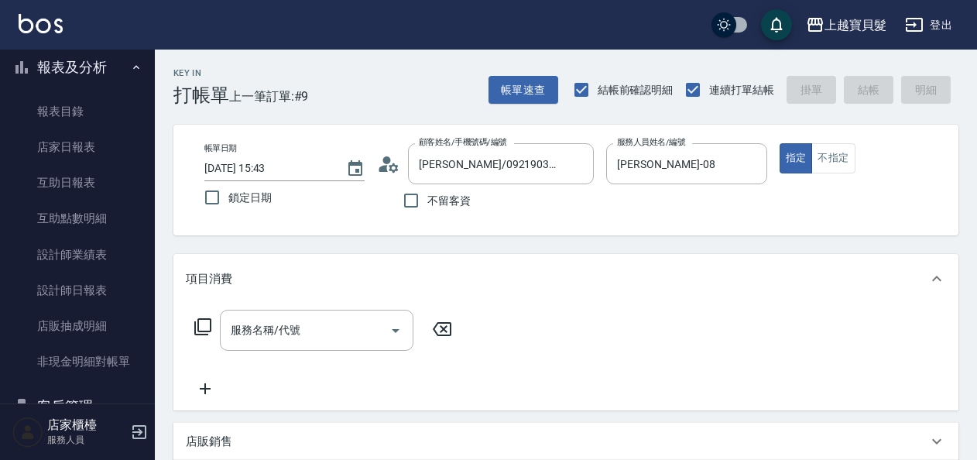
click at [197, 322] on icon at bounding box center [203, 326] width 19 height 19
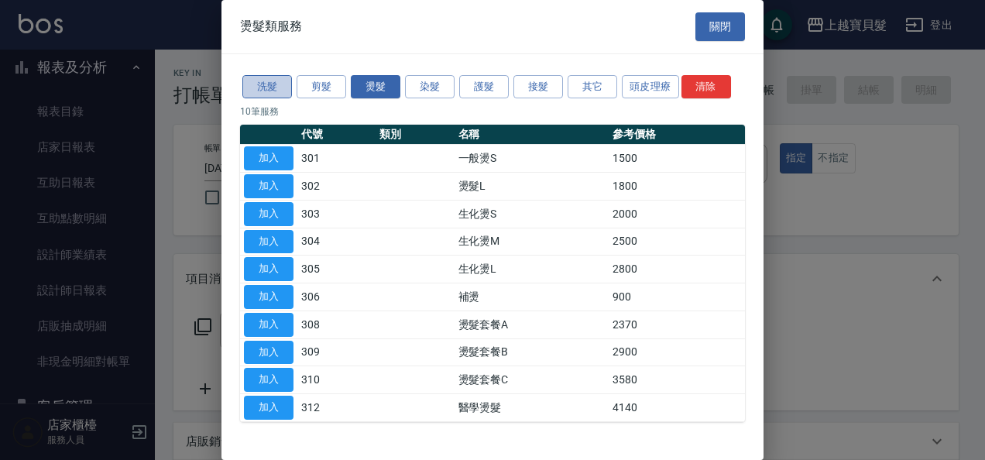
click at [280, 87] on button "洗髮" at bounding box center [267, 87] width 50 height 24
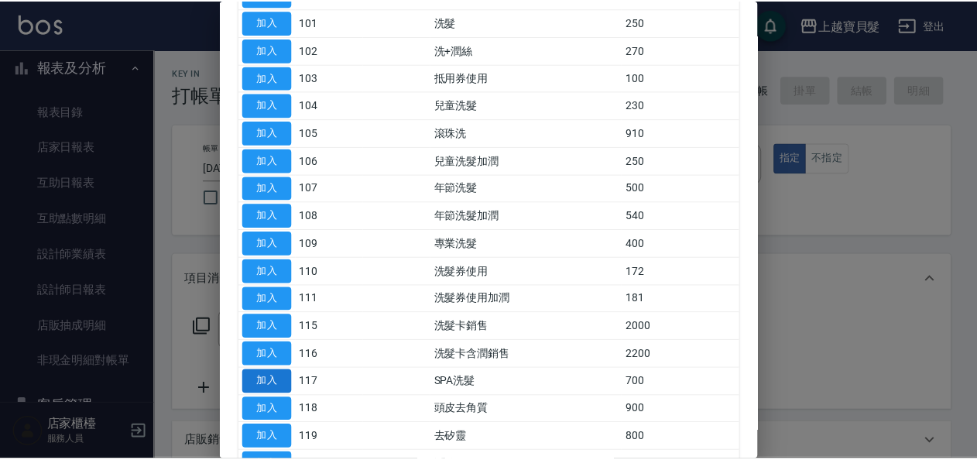
scroll to position [232, 0]
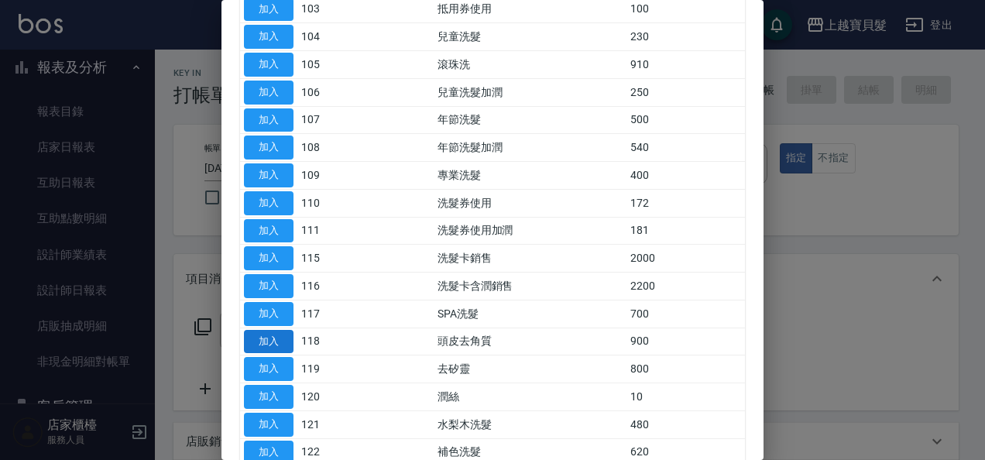
click at [274, 340] on button "加入" at bounding box center [269, 342] width 50 height 24
type input "頭皮去角質(118)"
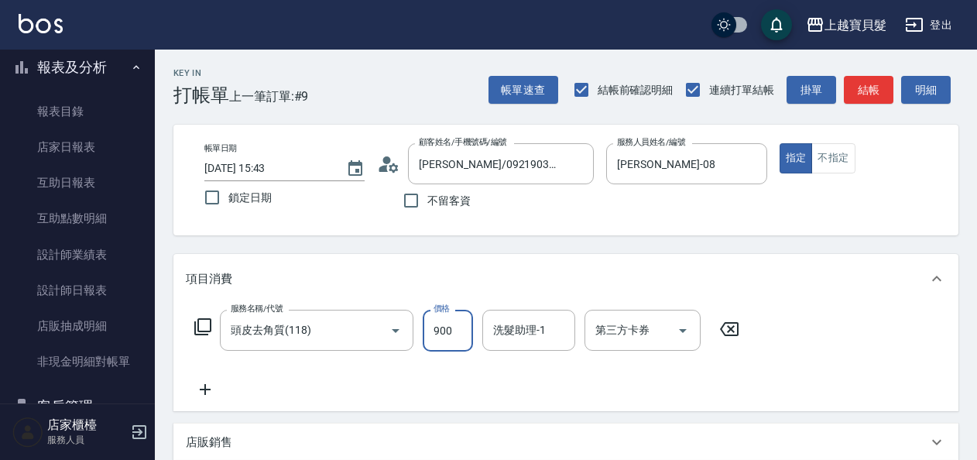
click at [455, 338] on input "900" at bounding box center [448, 331] width 50 height 42
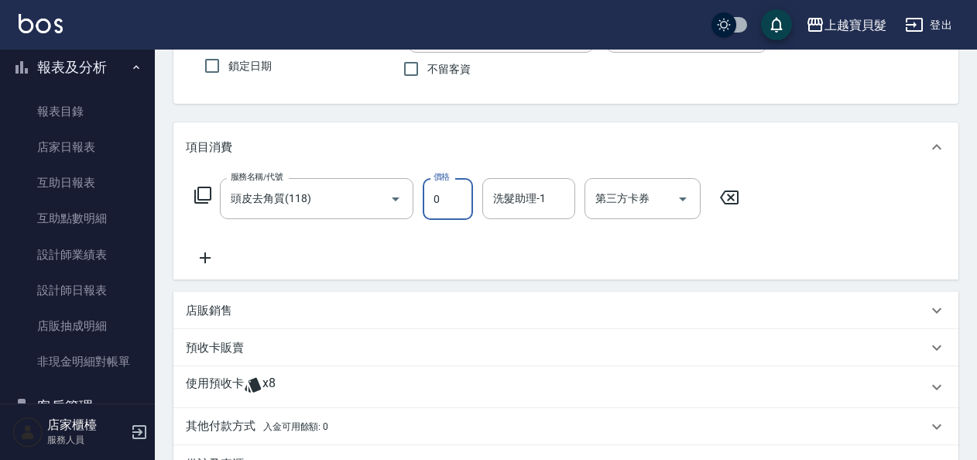
scroll to position [310, 0]
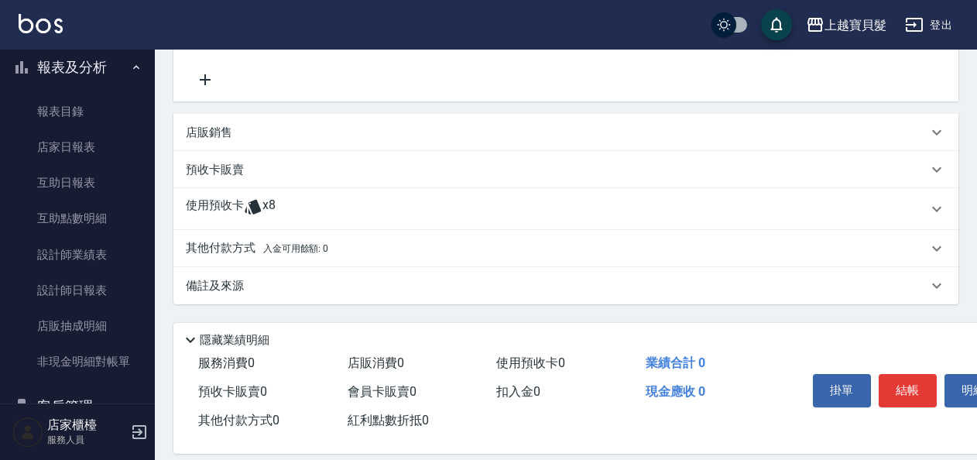
type input "0"
click at [254, 207] on icon at bounding box center [253, 207] width 16 height 15
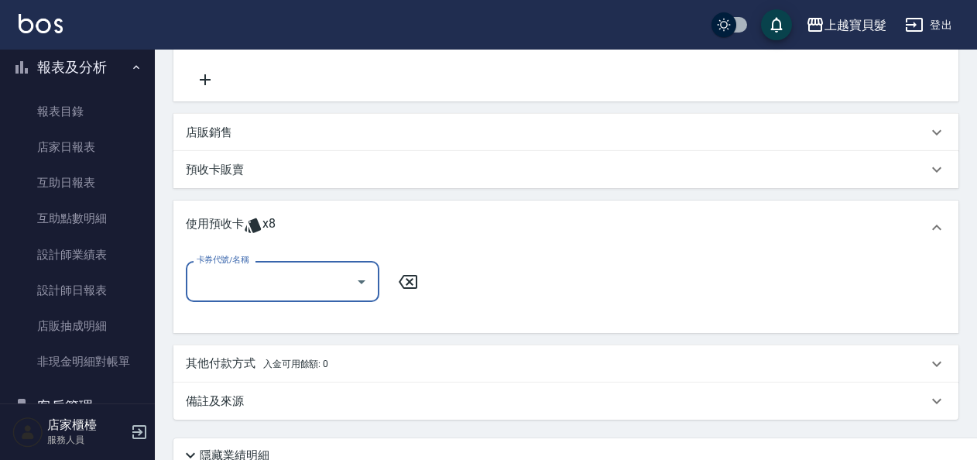
scroll to position [0, 0]
click at [350, 285] on button "Open" at bounding box center [361, 281] width 25 height 25
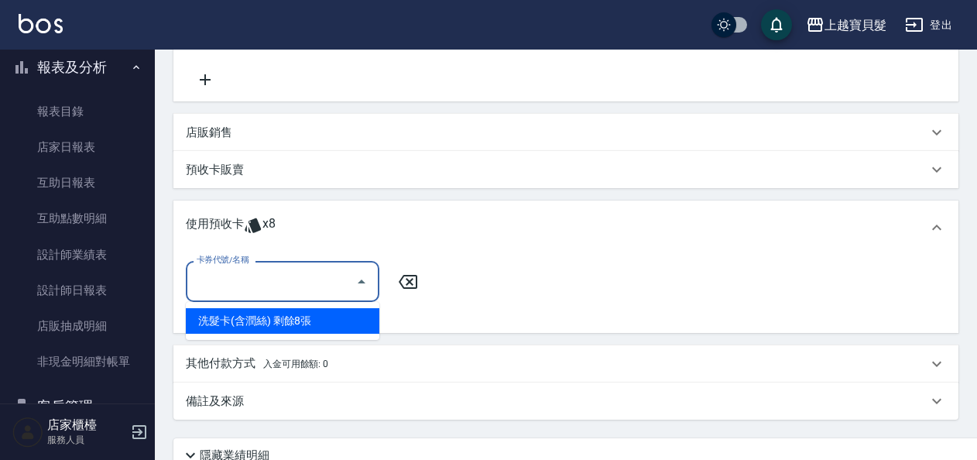
click at [353, 316] on div "洗髮卡(含潤絲) 剩餘8張" at bounding box center [283, 321] width 194 height 26
type input "洗髮卡(含潤絲)"
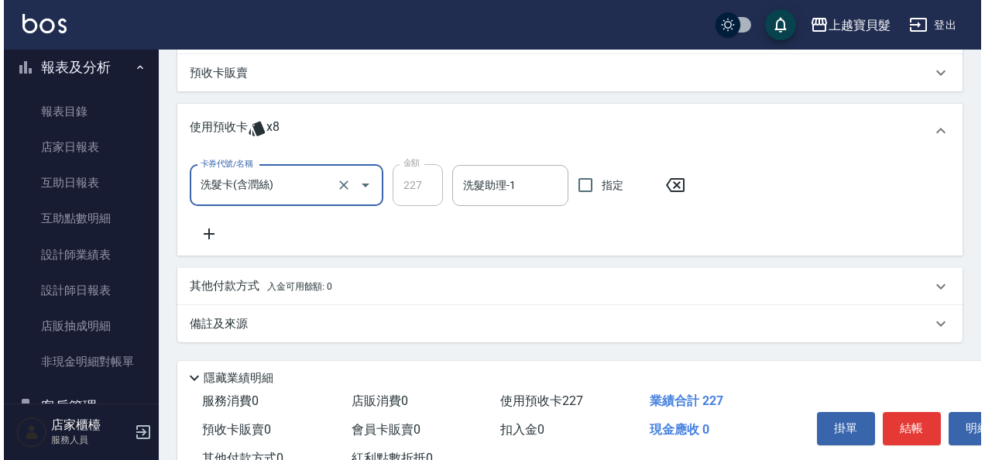
scroll to position [462, 0]
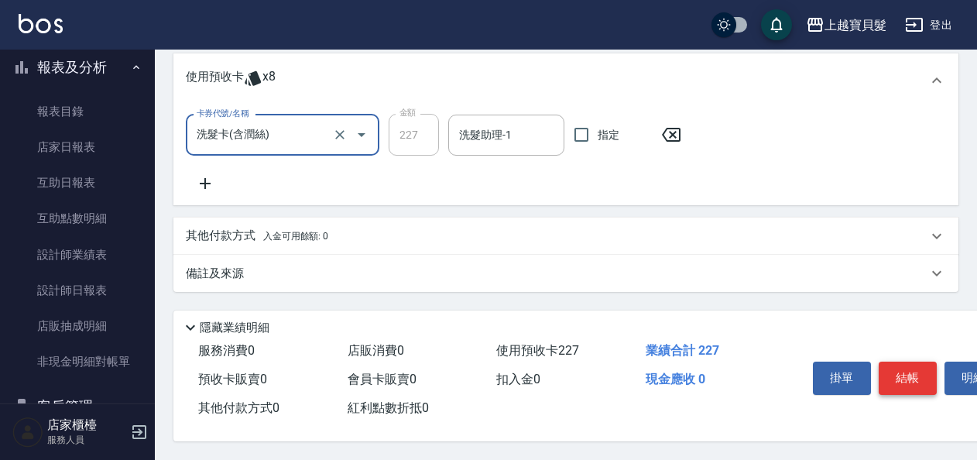
click at [903, 372] on button "結帳" at bounding box center [908, 378] width 58 height 33
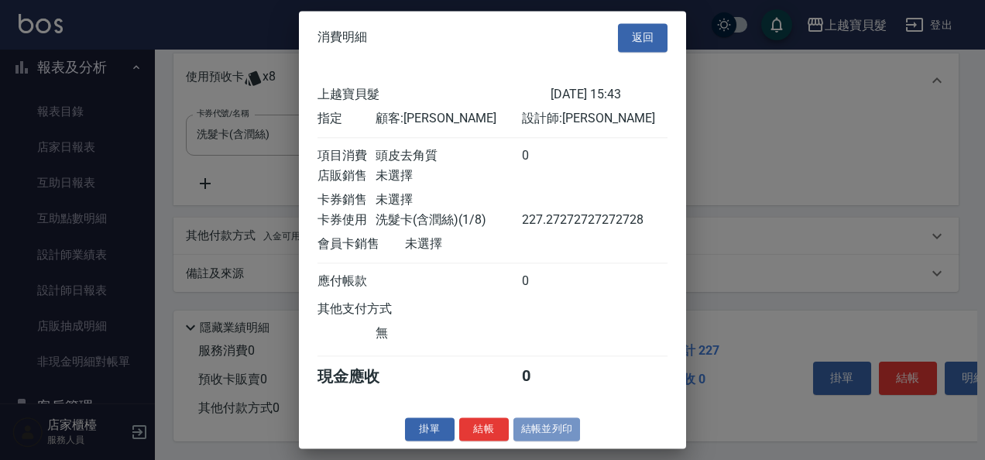
click at [531, 439] on button "結帳並列印" at bounding box center [546, 429] width 67 height 24
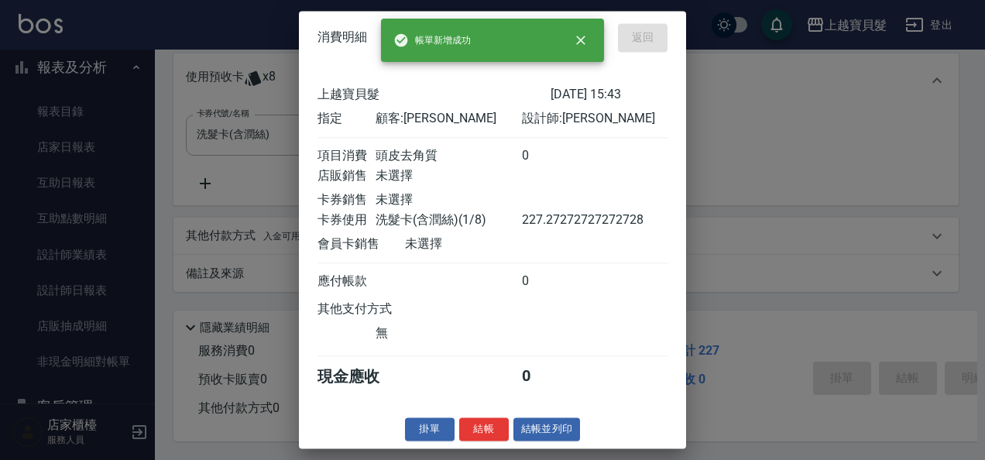
type input "[DATE] 15:44"
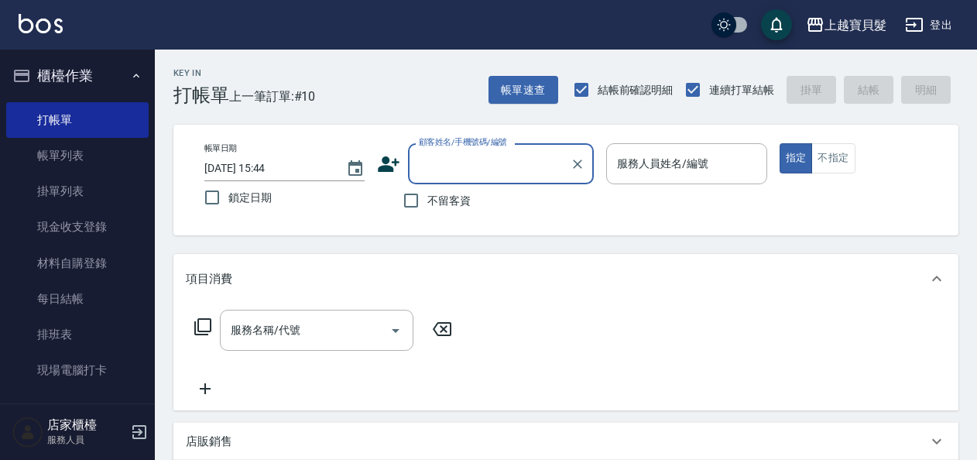
scroll to position [0, 0]
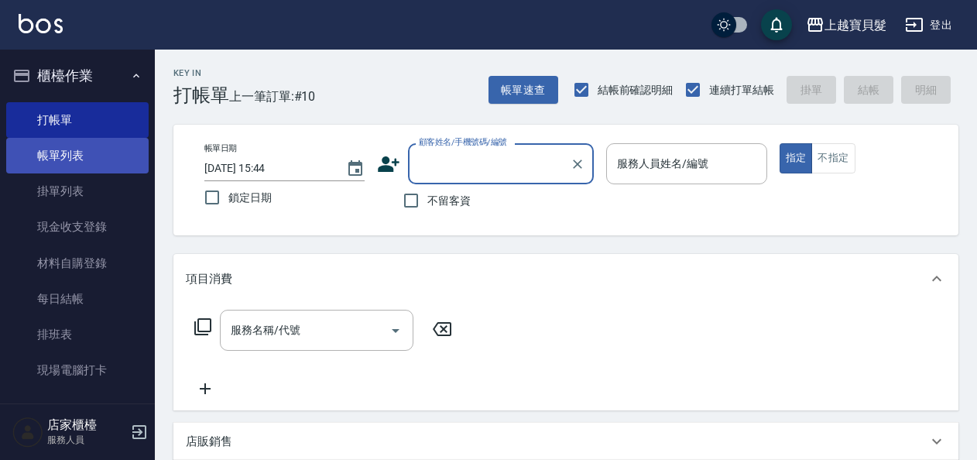
click at [104, 148] on link "帳單列表" at bounding box center [77, 156] width 142 height 36
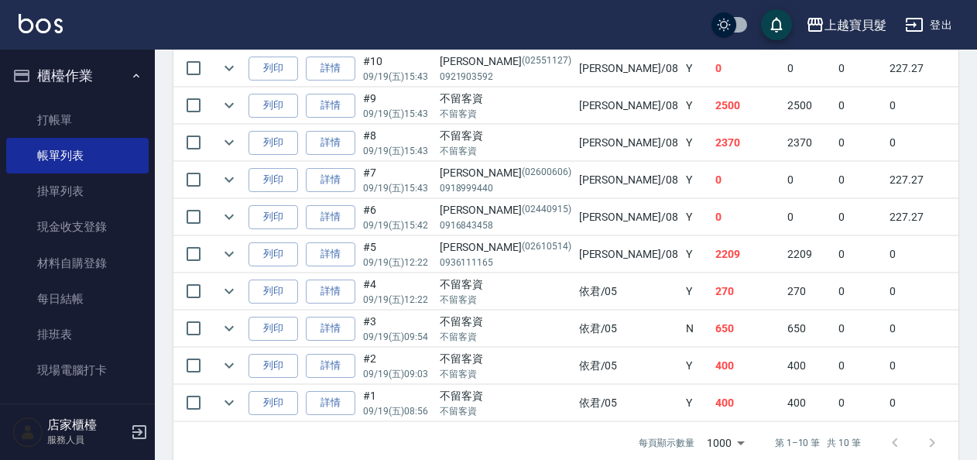
scroll to position [387, 0]
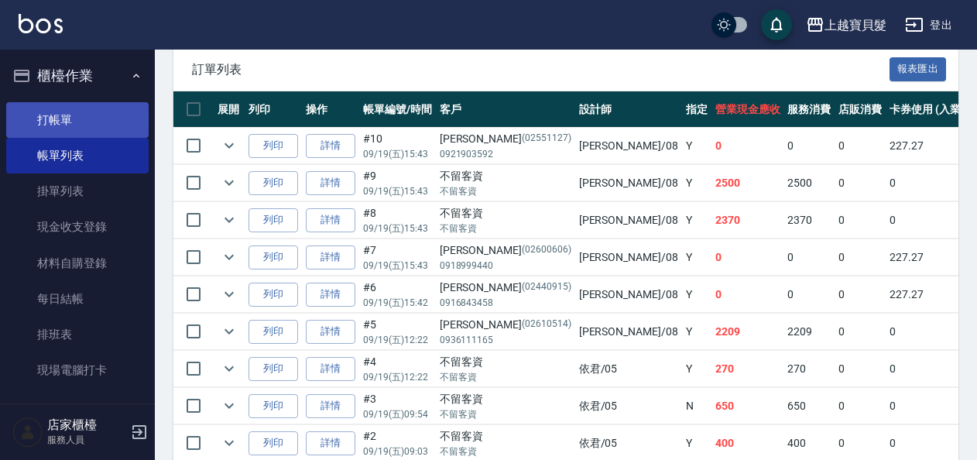
click at [53, 108] on link "打帳單" at bounding box center [77, 120] width 142 height 36
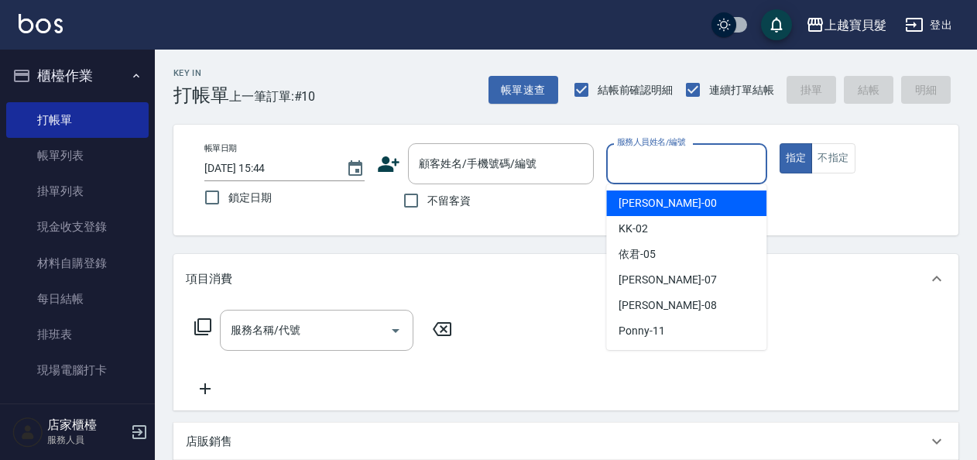
drag, startPoint x: 658, startPoint y: 162, endPoint x: 647, endPoint y: 307, distance: 145.2
click at [658, 176] on input "服務人員姓名/編號" at bounding box center [686, 163] width 146 height 27
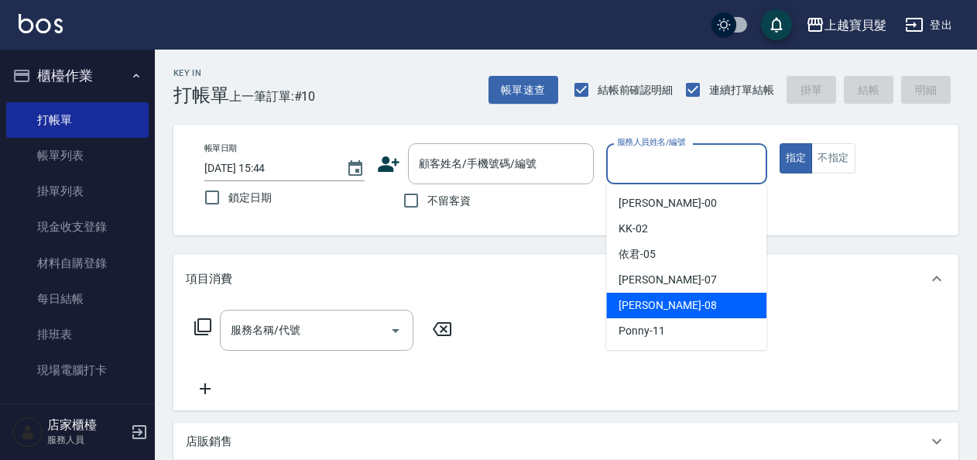
click at [650, 312] on span "[PERSON_NAME] -08" at bounding box center [668, 305] width 98 height 16
type input "[PERSON_NAME]-08"
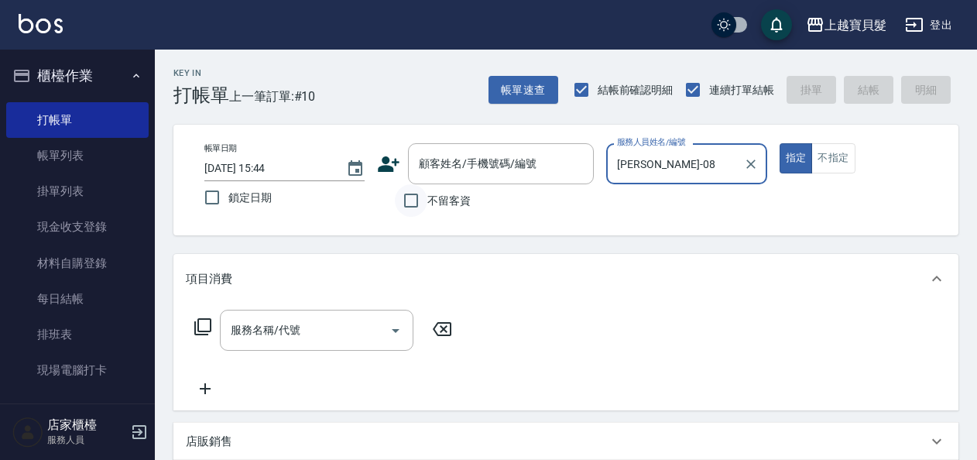
click at [412, 201] on input "不留客資" at bounding box center [411, 200] width 33 height 33
checkbox input "true"
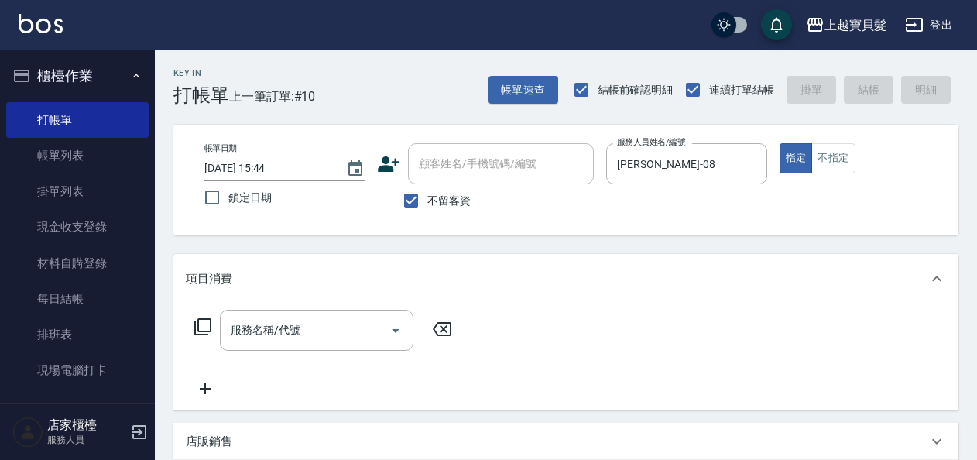
click at [209, 322] on icon at bounding box center [203, 326] width 19 height 19
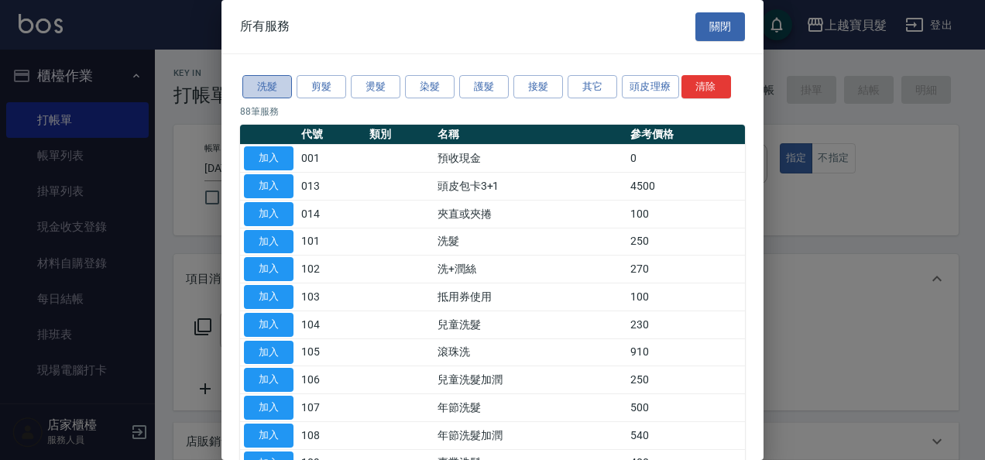
click at [252, 81] on button "洗髮" at bounding box center [267, 87] width 50 height 24
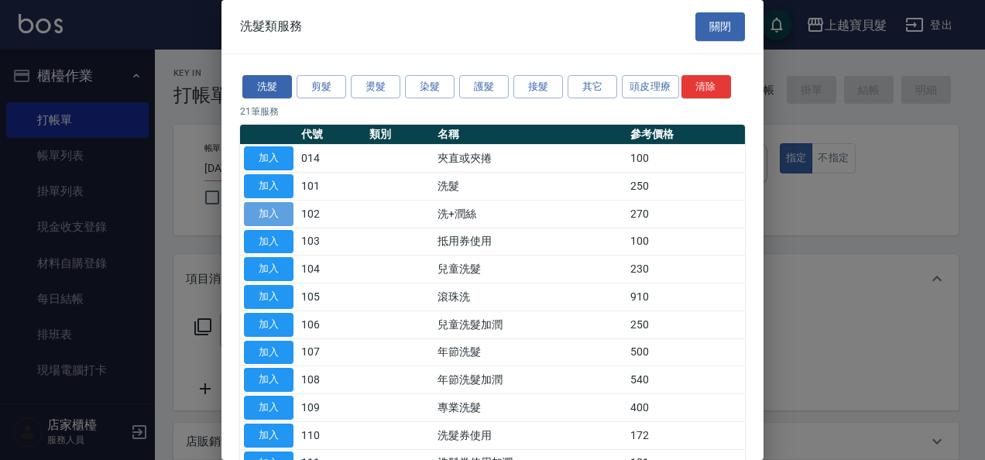
click at [267, 215] on button "加入" at bounding box center [269, 214] width 50 height 24
type input "洗+潤絲(102)"
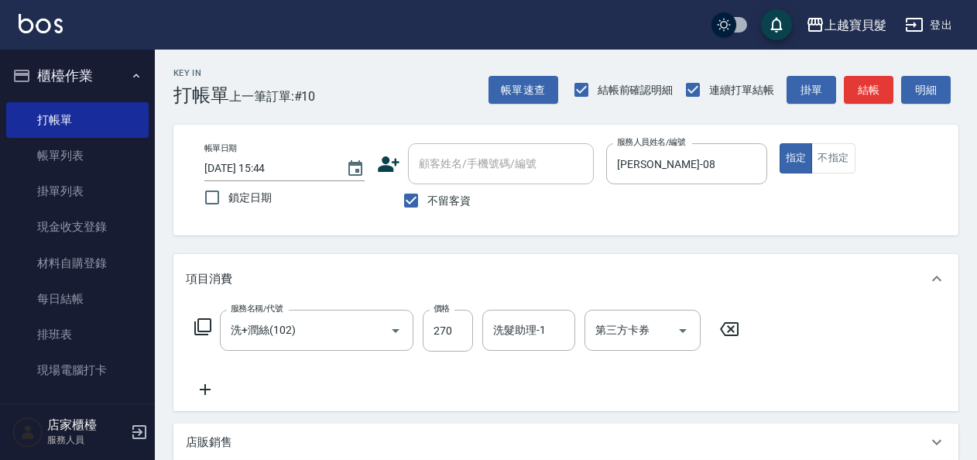
click at [202, 319] on icon at bounding box center [203, 326] width 19 height 19
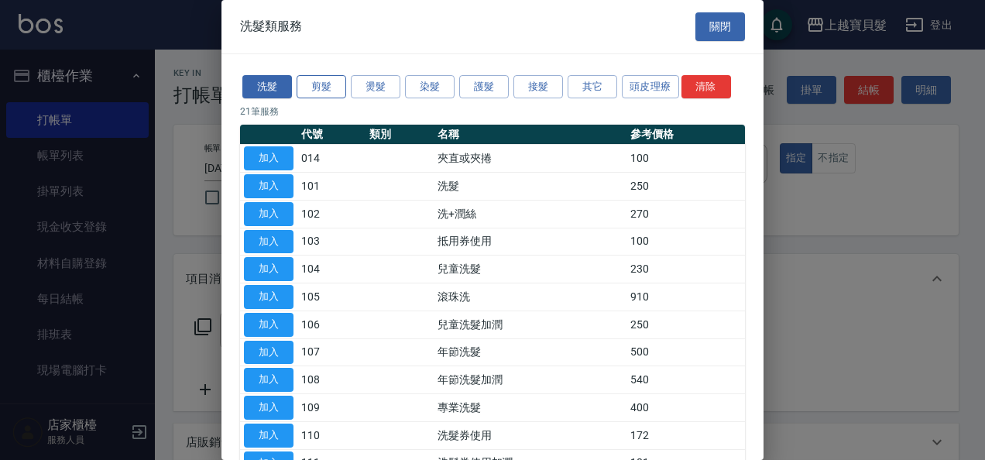
click at [327, 85] on button "剪髮" at bounding box center [322, 87] width 50 height 24
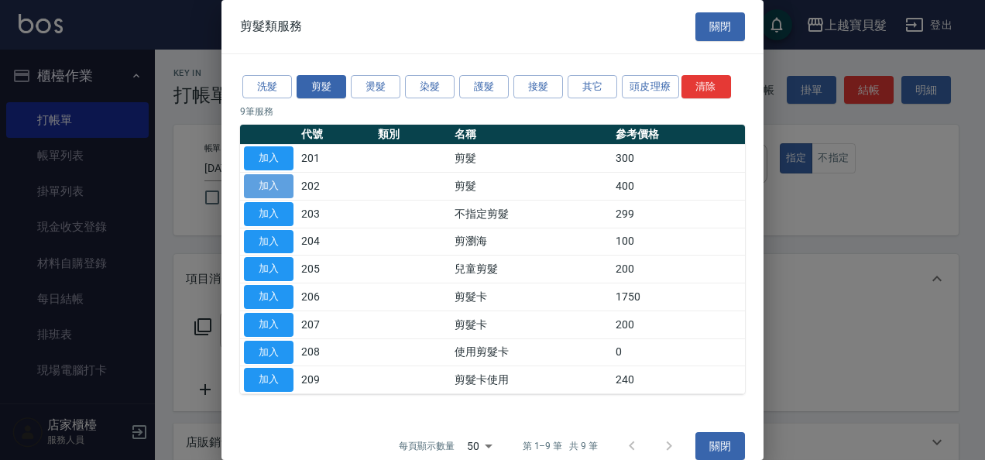
click at [276, 185] on button "加入" at bounding box center [269, 186] width 50 height 24
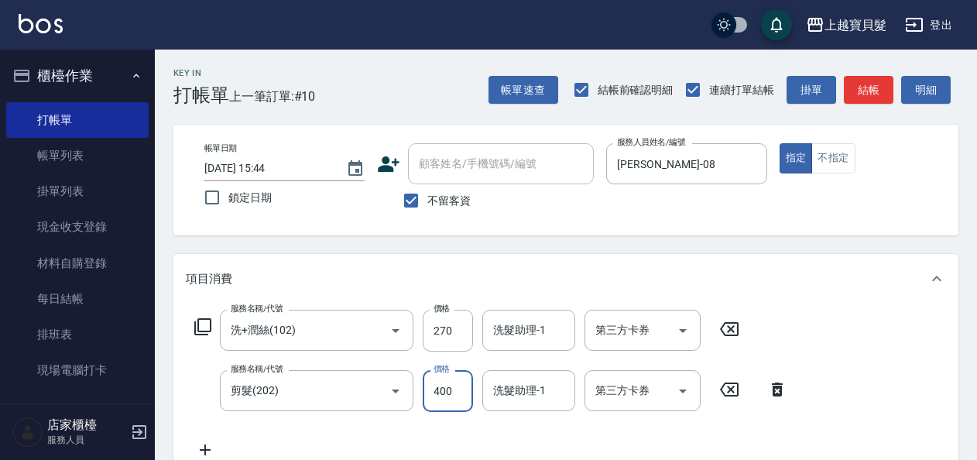
click at [434, 393] on input "400" at bounding box center [448, 391] width 50 height 42
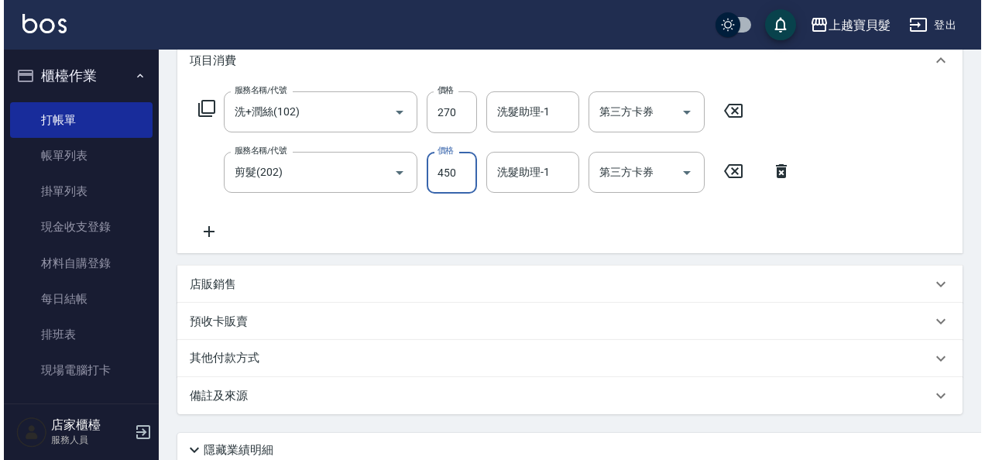
scroll to position [310, 0]
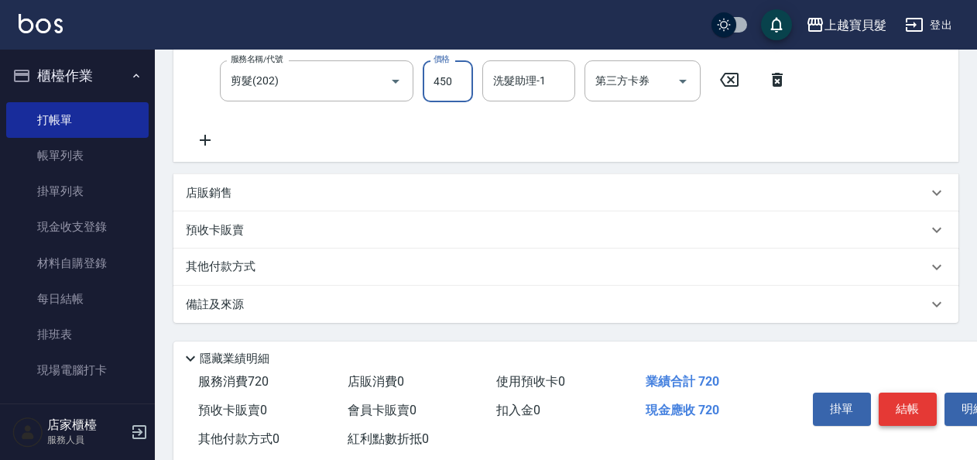
type input "450"
click at [901, 407] on button "結帳" at bounding box center [908, 409] width 58 height 33
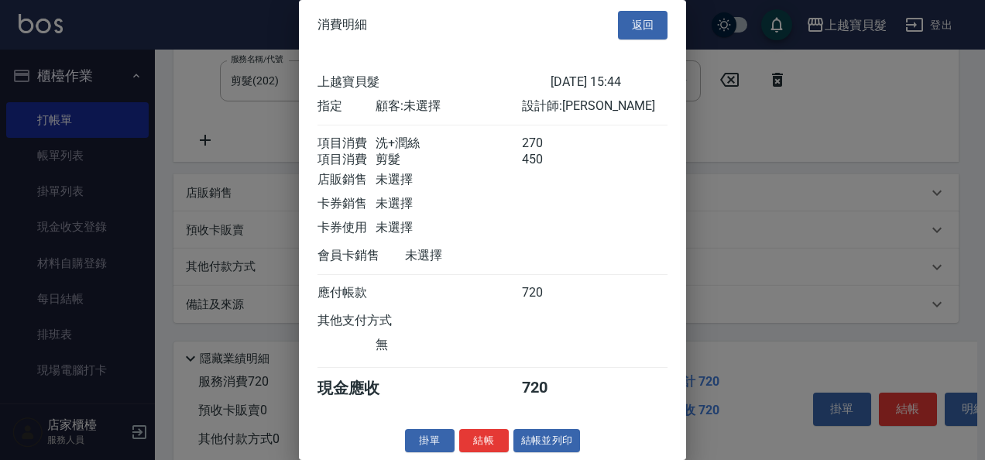
scroll to position [22, 0]
click at [522, 443] on button "結帳並列印" at bounding box center [546, 441] width 67 height 24
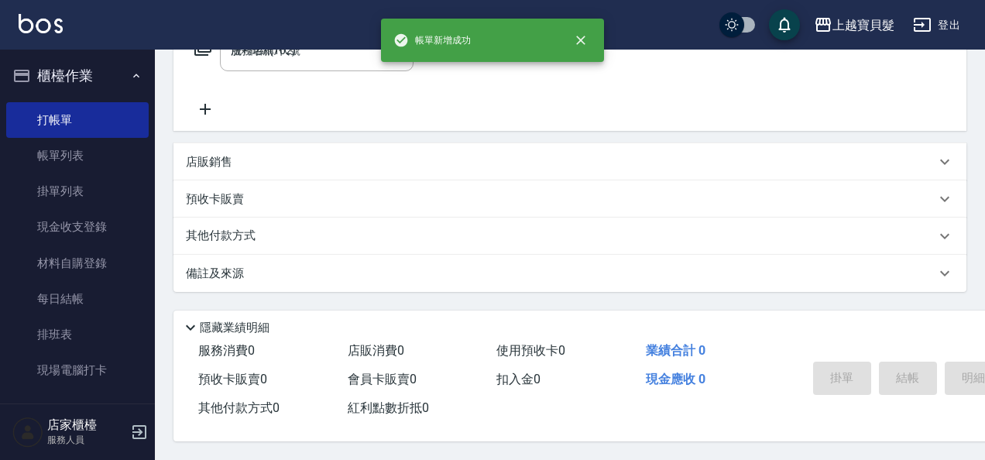
type input "[DATE] 15:45"
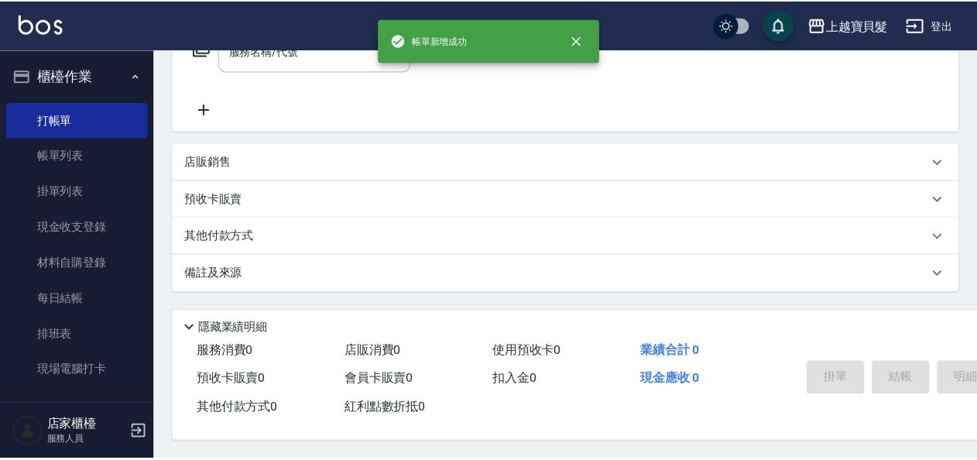
scroll to position [0, 0]
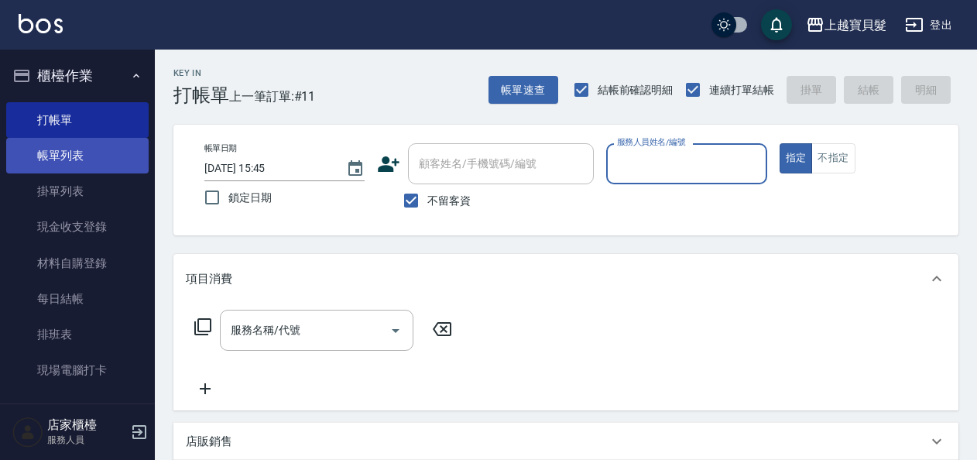
click at [52, 159] on link "帳單列表" at bounding box center [77, 156] width 142 height 36
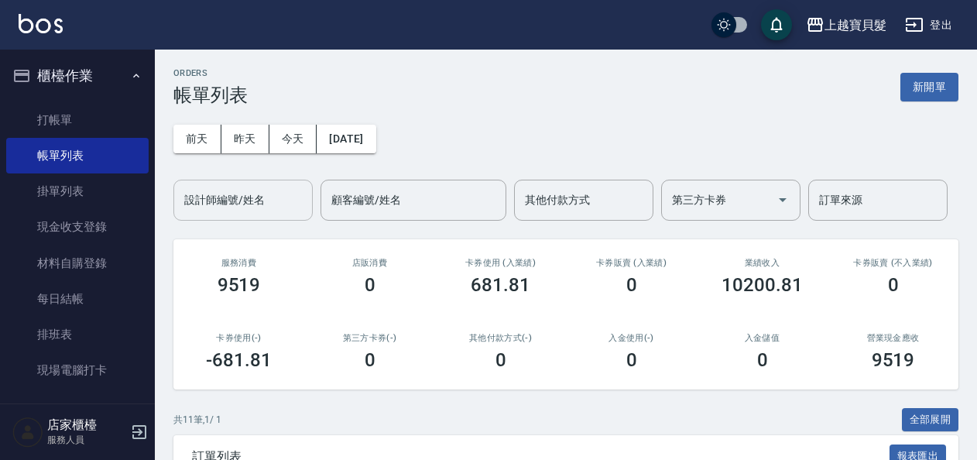
click at [222, 200] on input "設計師編號/姓名" at bounding box center [242, 200] width 125 height 27
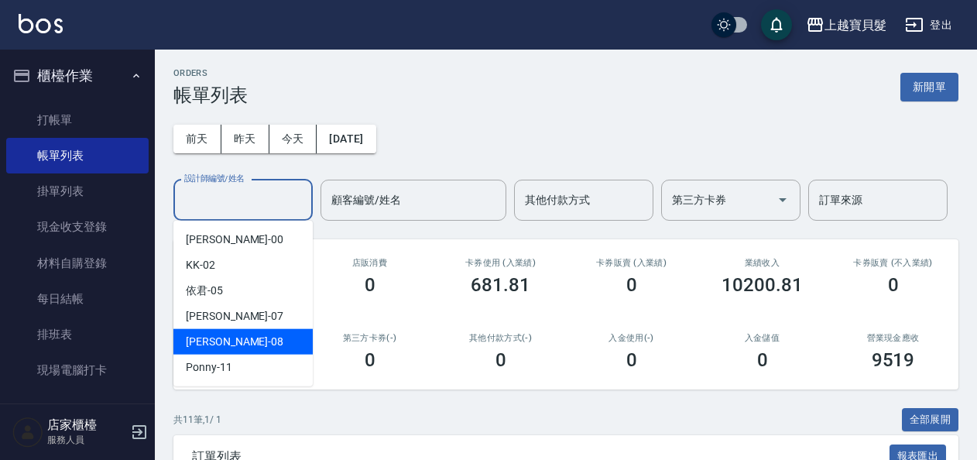
click at [257, 347] on div "[PERSON_NAME] -08" at bounding box center [242, 342] width 139 height 26
type input "[PERSON_NAME]-08"
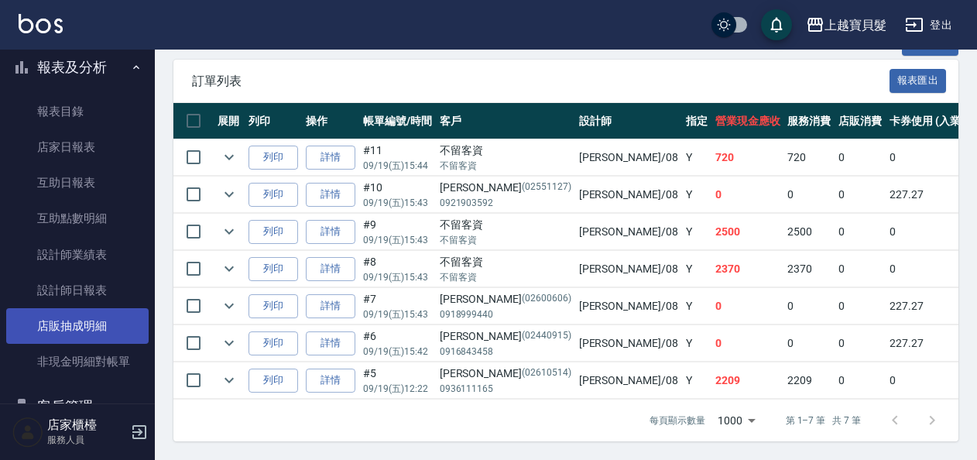
scroll to position [468, 0]
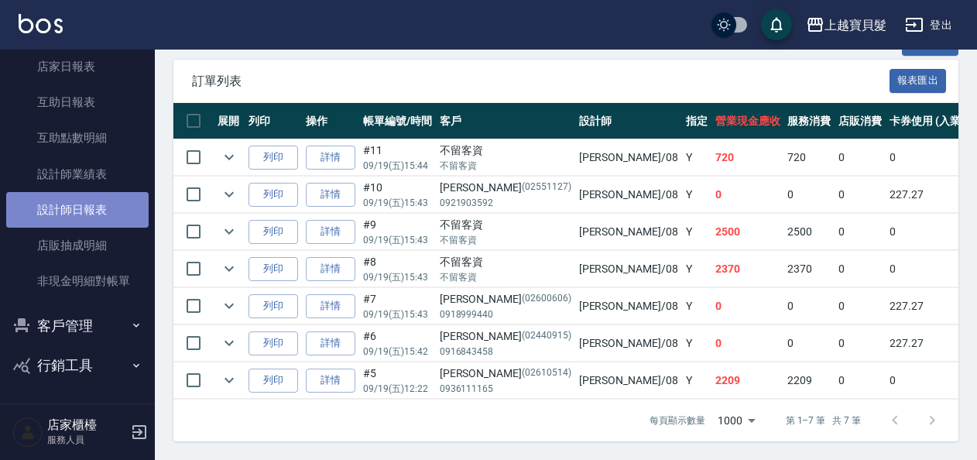
click at [98, 210] on link "設計師日報表" at bounding box center [77, 210] width 142 height 36
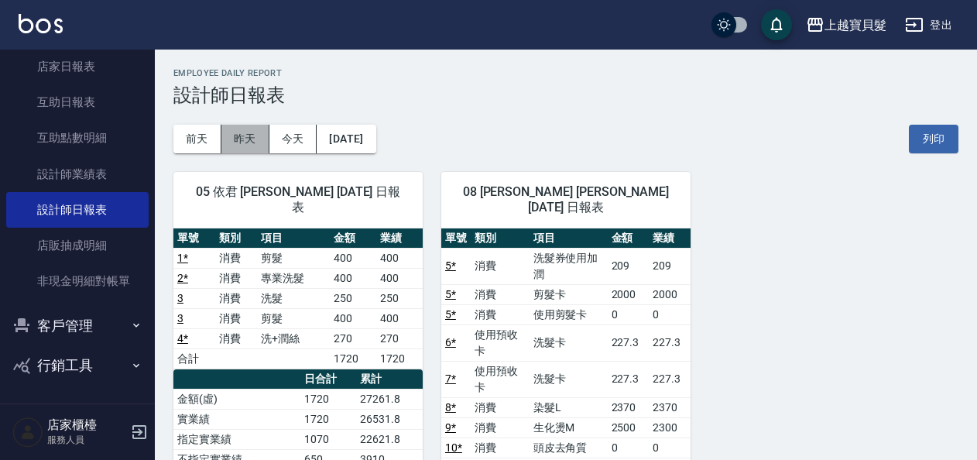
click at [246, 137] on button "昨天" at bounding box center [245, 139] width 48 height 29
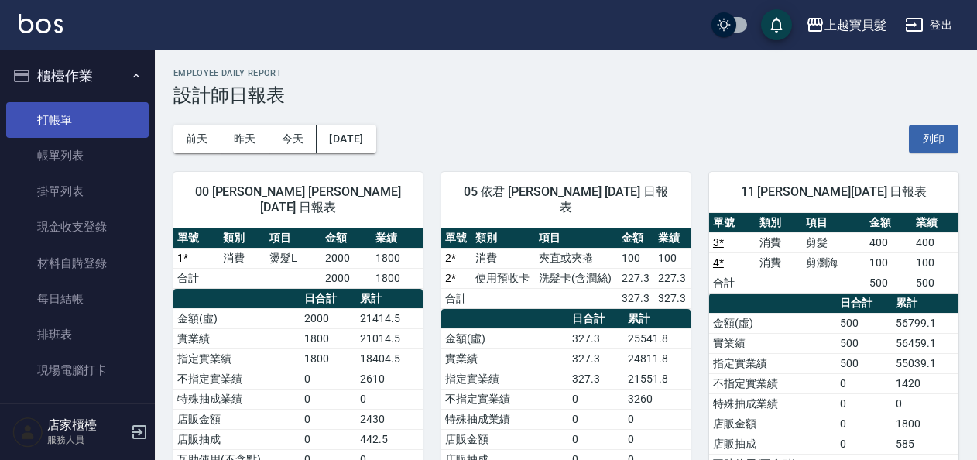
click at [62, 121] on link "打帳單" at bounding box center [77, 120] width 142 height 36
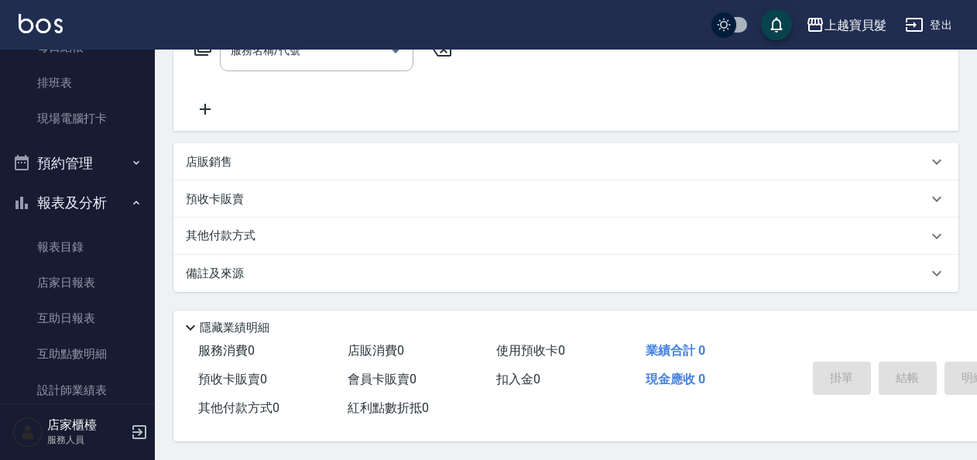
scroll to position [465, 0]
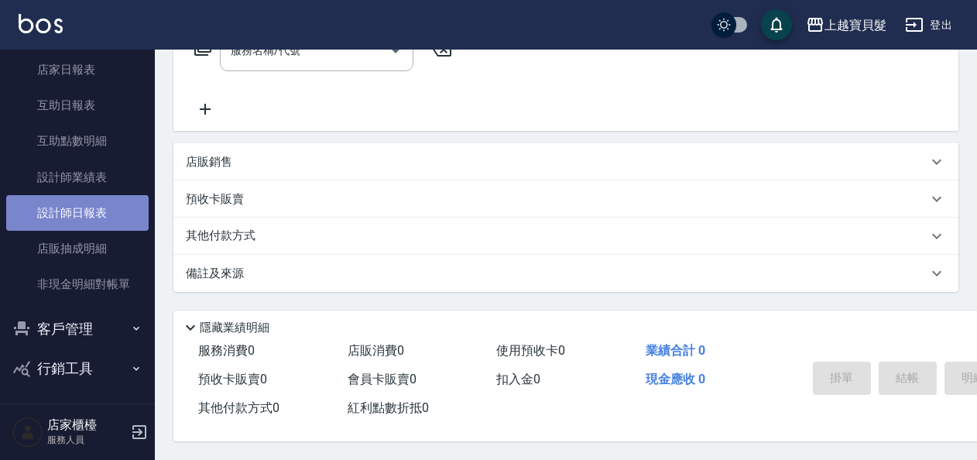
click at [88, 206] on link "設計師日報表" at bounding box center [77, 213] width 142 height 36
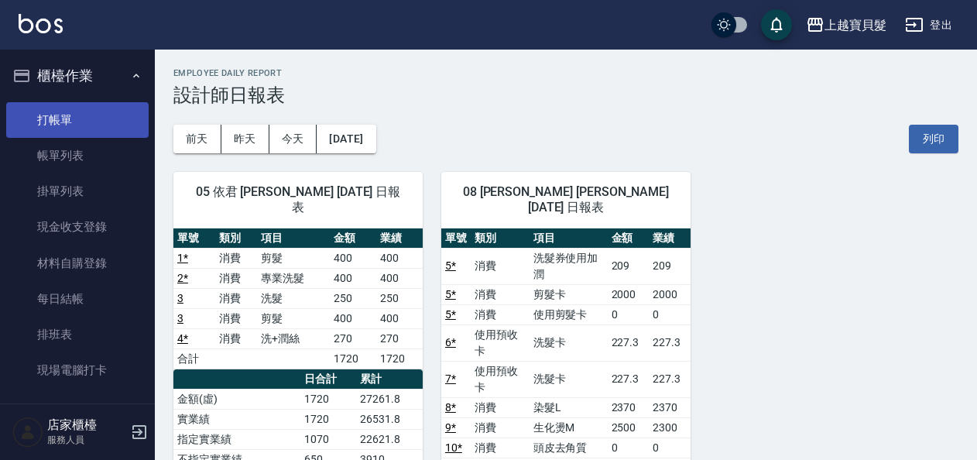
click at [83, 111] on link "打帳單" at bounding box center [77, 120] width 142 height 36
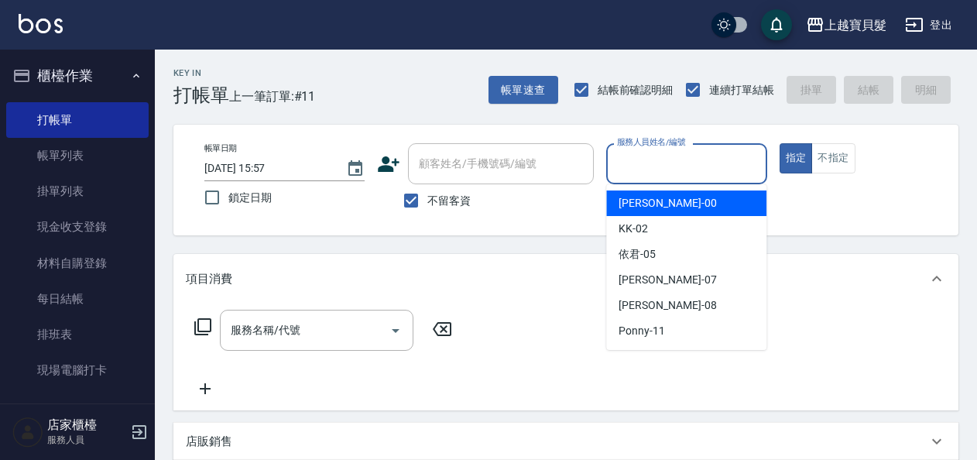
click at [687, 152] on input "服務人員姓名/編號" at bounding box center [686, 163] width 146 height 27
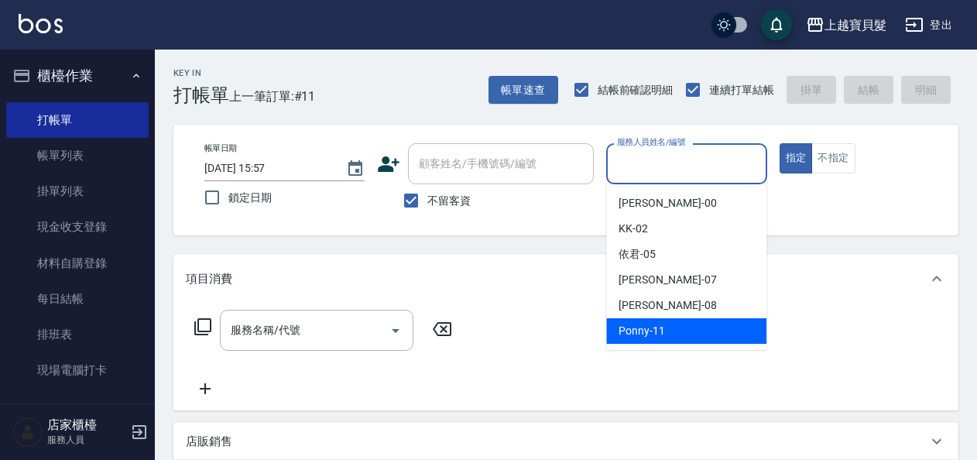
click at [703, 334] on div "Ponny -11" at bounding box center [686, 331] width 160 height 26
type input "Ponny-11"
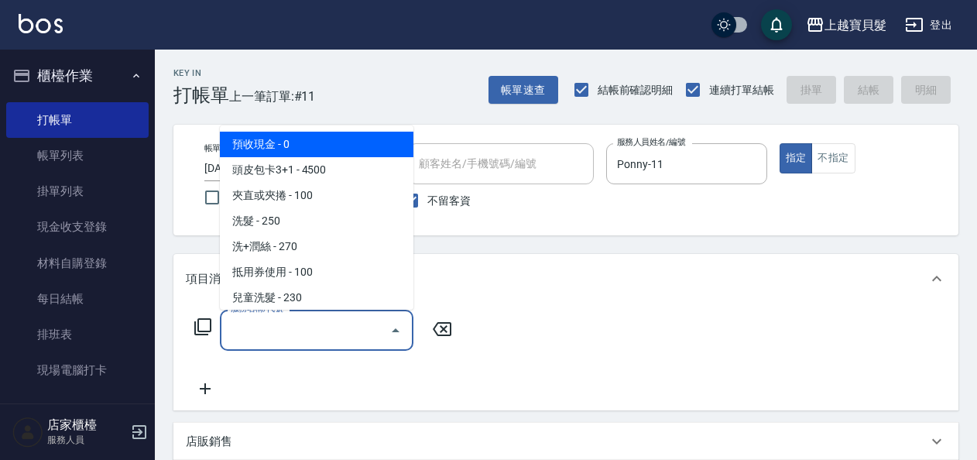
click at [334, 337] on input "服務名稱/代號" at bounding box center [305, 330] width 156 height 27
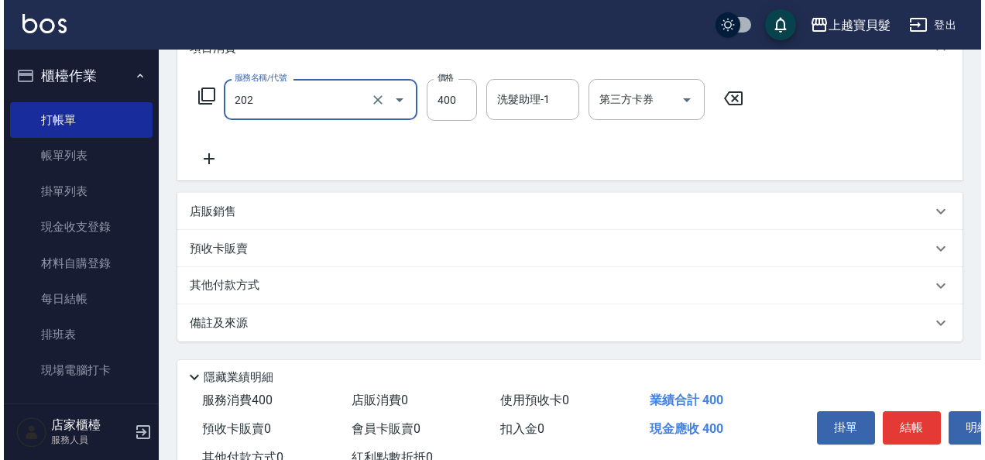
scroll to position [286, 0]
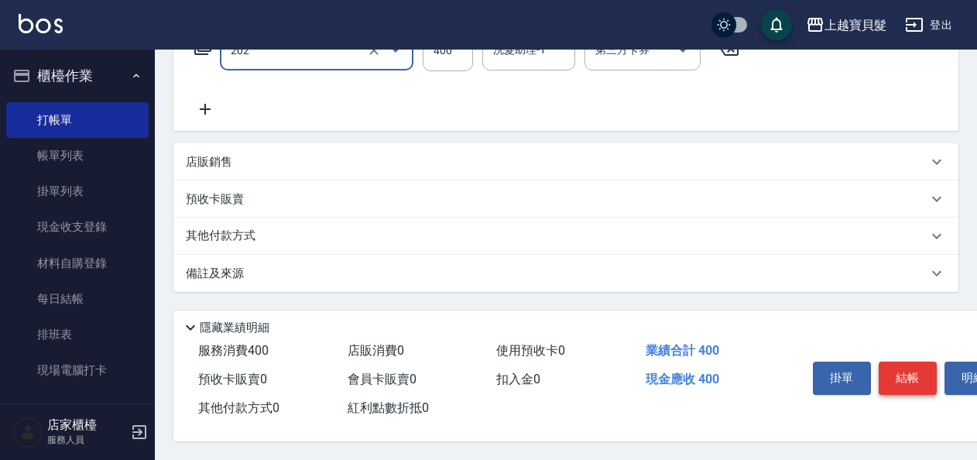
type input "剪髮(202)"
click at [892, 385] on button "結帳" at bounding box center [908, 378] width 58 height 33
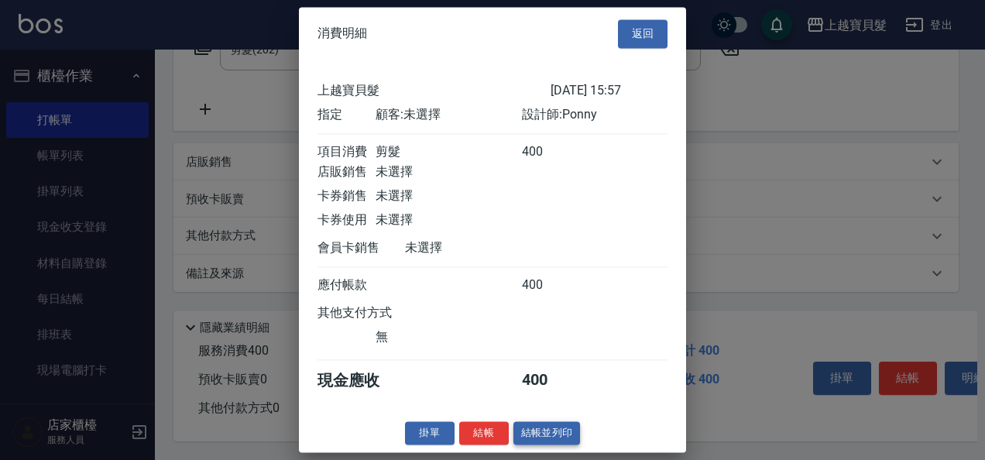
scroll to position [4, 0]
click at [527, 444] on button "結帳並列印" at bounding box center [546, 433] width 67 height 24
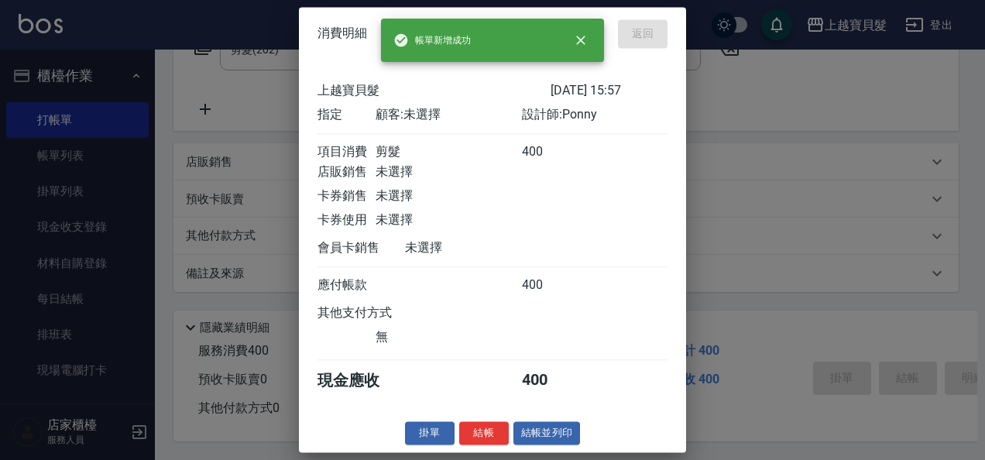
type input "[DATE] 15:58"
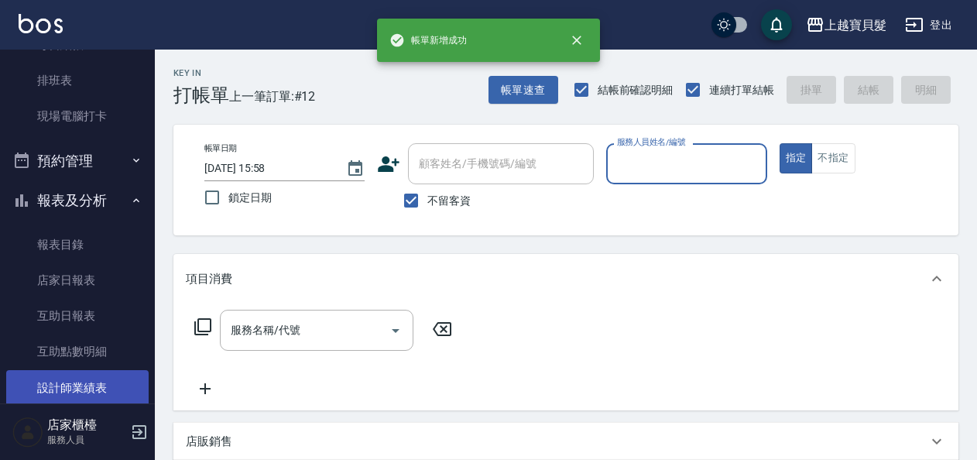
scroll to position [387, 0]
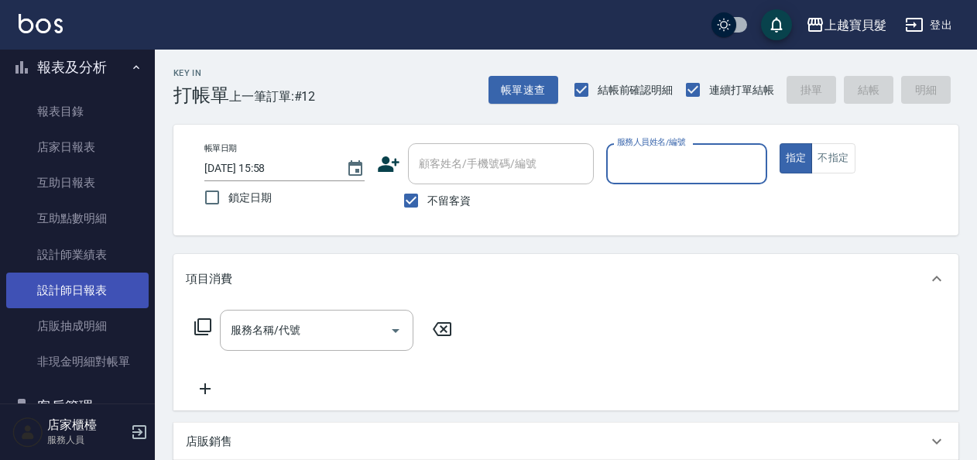
click at [108, 303] on link "設計師日報表" at bounding box center [77, 291] width 142 height 36
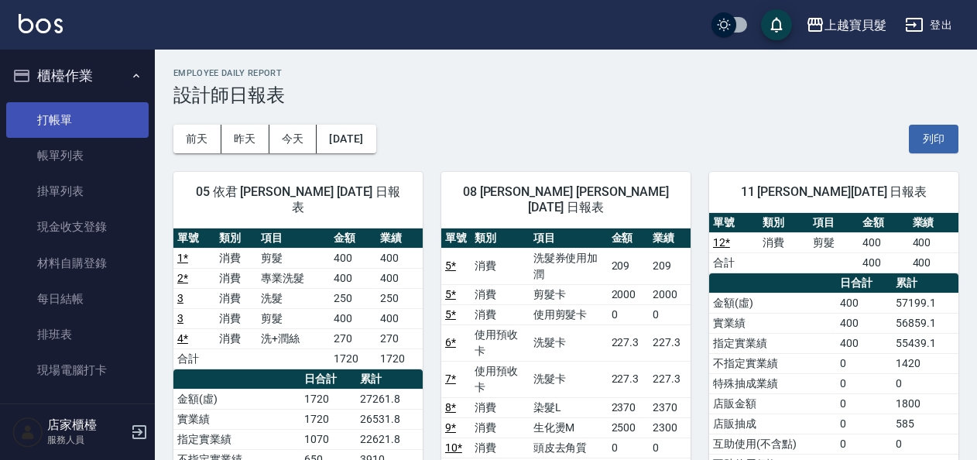
click at [85, 104] on link "打帳單" at bounding box center [77, 120] width 142 height 36
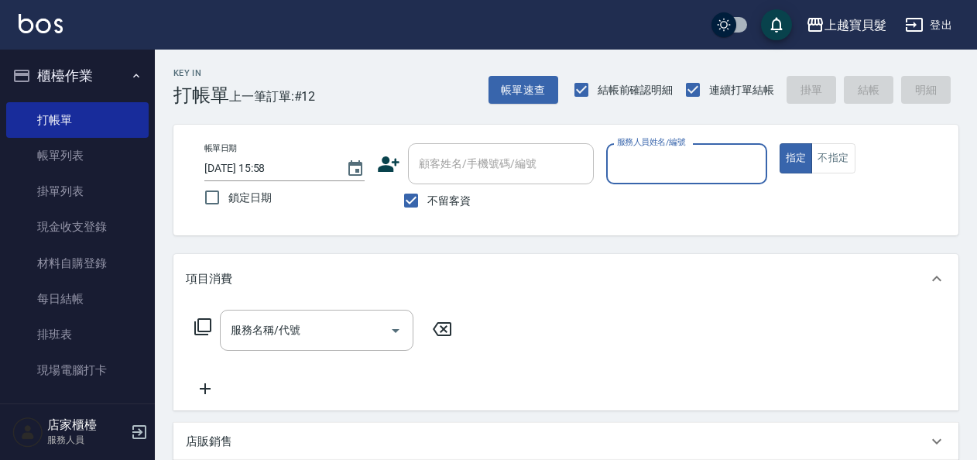
click at [707, 173] on input "服務人員姓名/編號" at bounding box center [686, 163] width 146 height 27
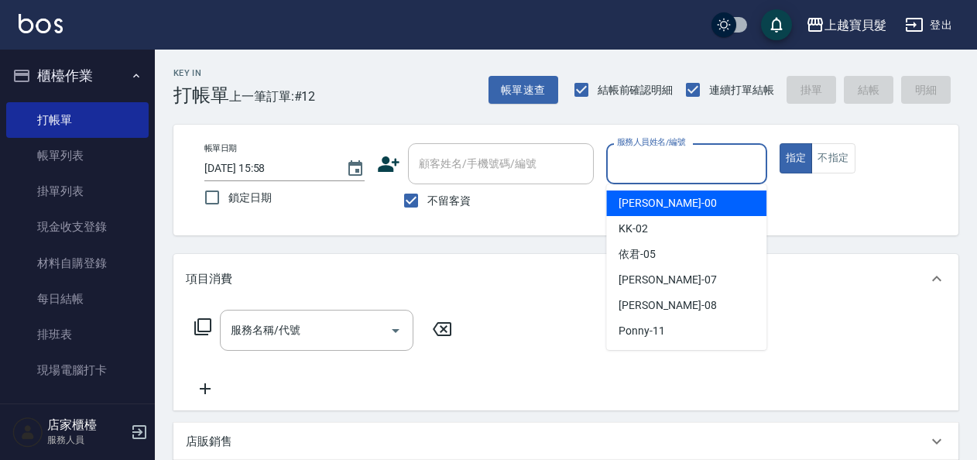
click at [656, 205] on div "小華 -00" at bounding box center [686, 203] width 160 height 26
type input "小華-00"
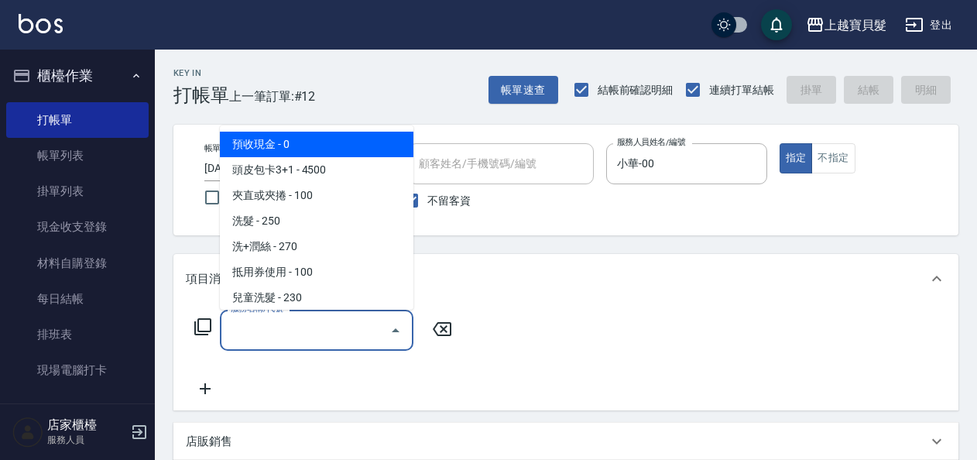
click at [299, 333] on input "服務名稱/代號" at bounding box center [305, 330] width 156 height 27
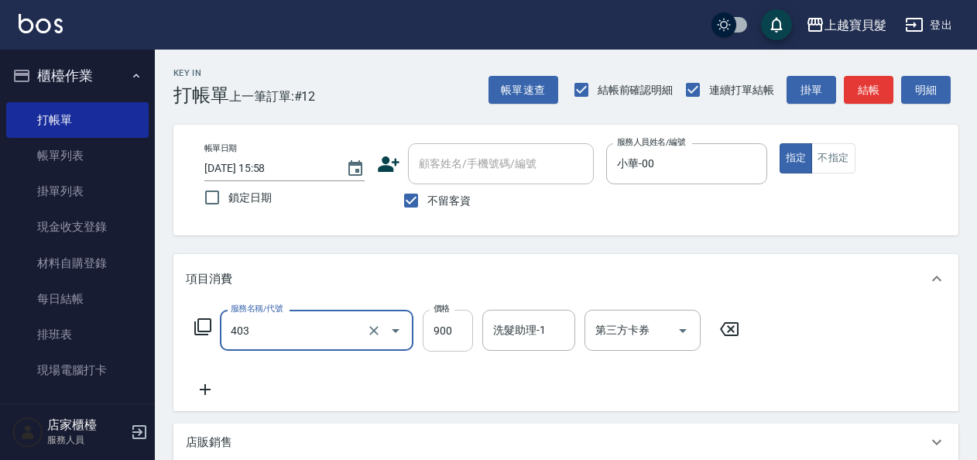
type input "補染(403)"
click at [435, 333] on input "900" at bounding box center [448, 331] width 50 height 42
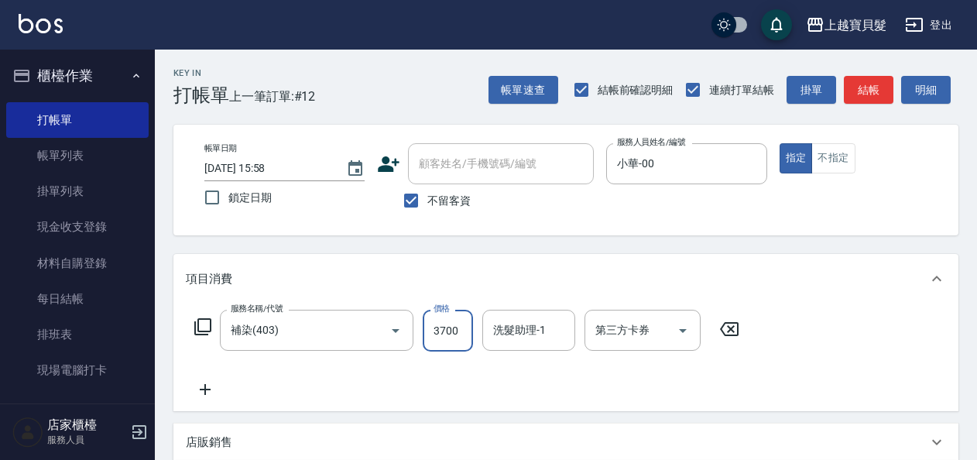
type input "3700"
click at [448, 365] on div "服務名稱/代號 補染(403) 服務名稱/代號 價格 3700 價格 洗髮助理-1 洗髮助理-1 第三方卡券 第三方卡券" at bounding box center [467, 354] width 563 height 89
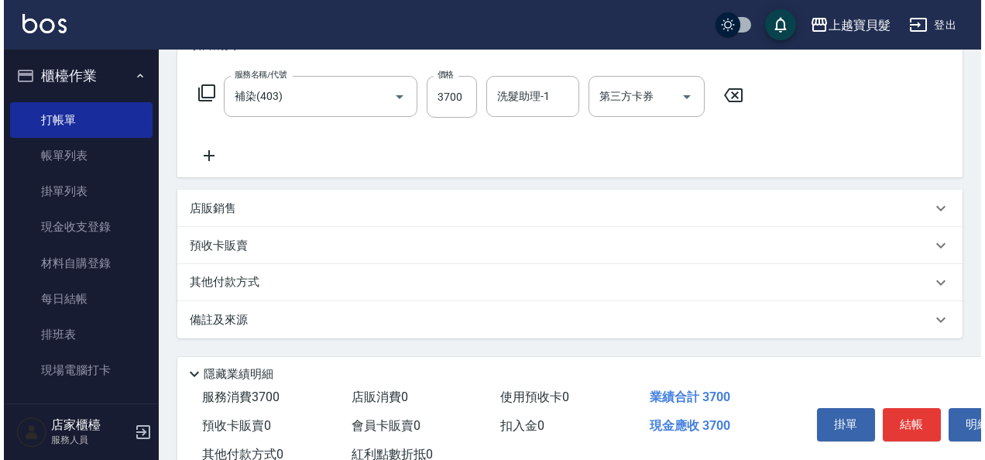
scroll to position [286, 0]
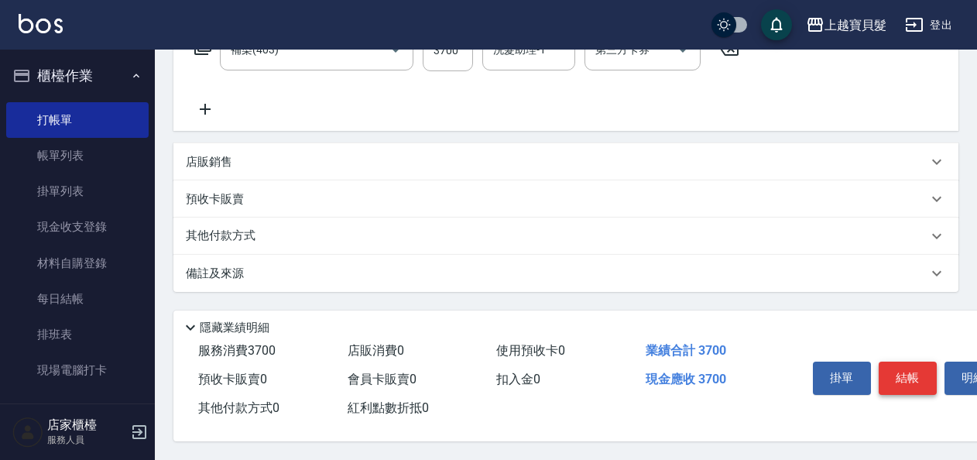
click at [896, 376] on button "結帳" at bounding box center [908, 378] width 58 height 33
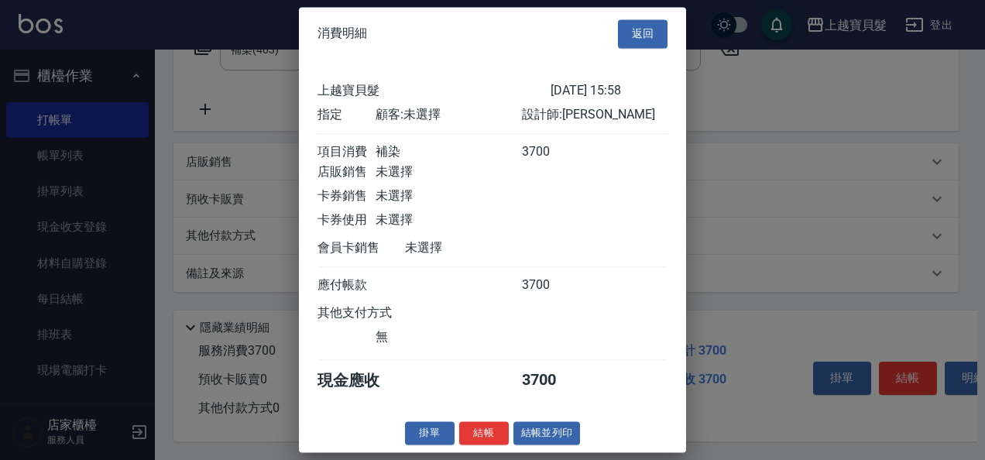
scroll to position [4, 0]
click at [547, 436] on button "結帳並列印" at bounding box center [546, 433] width 67 height 24
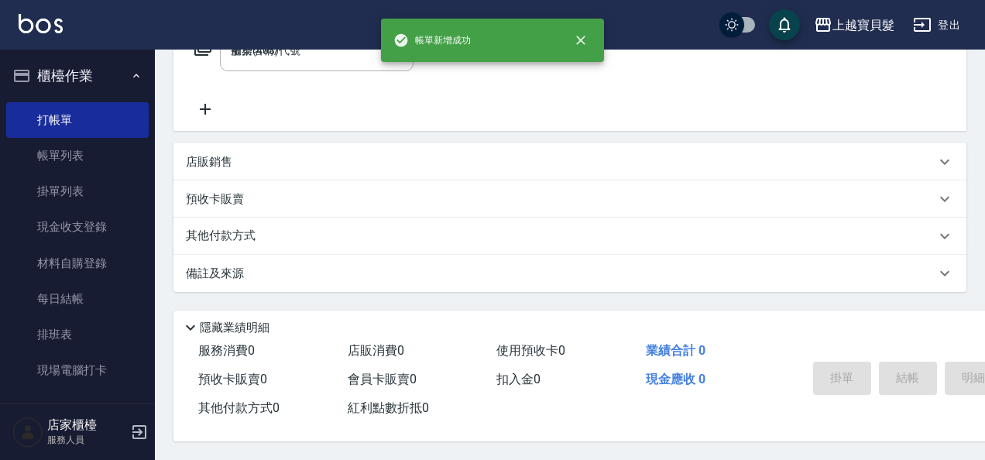
type input "[DATE] 16:45"
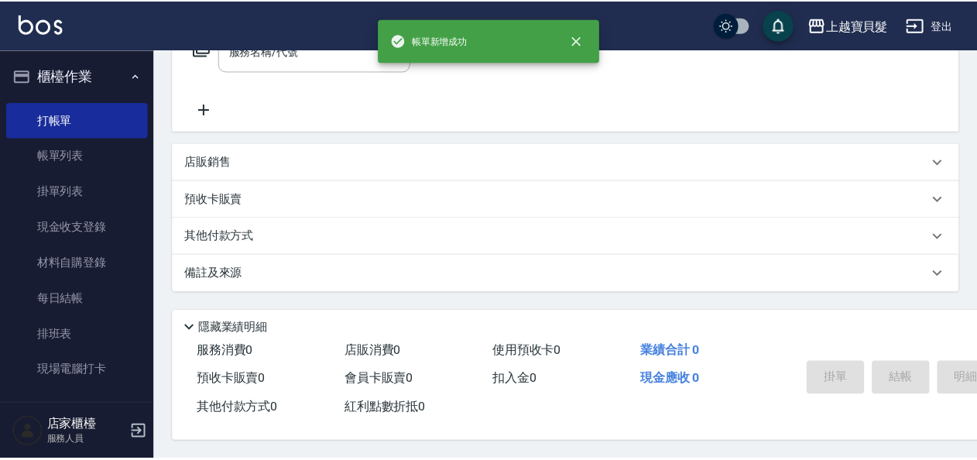
scroll to position [0, 0]
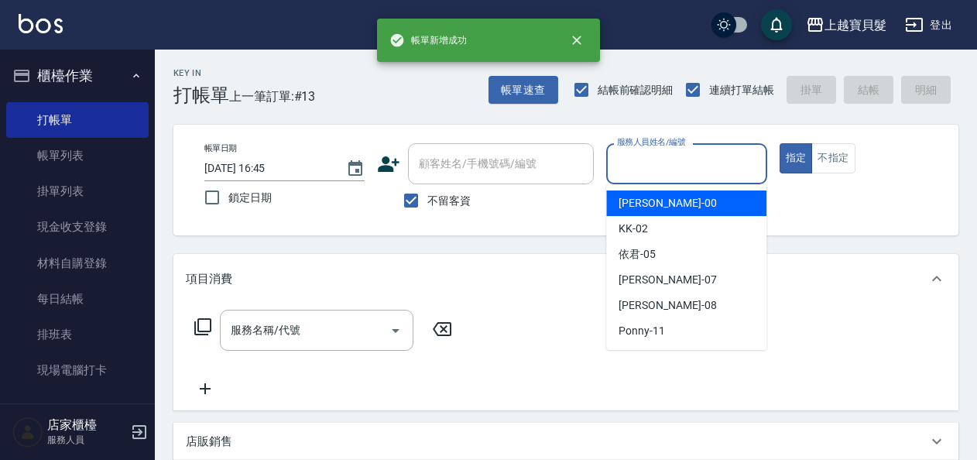
drag, startPoint x: 688, startPoint y: 166, endPoint x: 644, endPoint y: 203, distance: 56.6
click at [687, 167] on input "服務人員姓名/編號" at bounding box center [686, 163] width 146 height 27
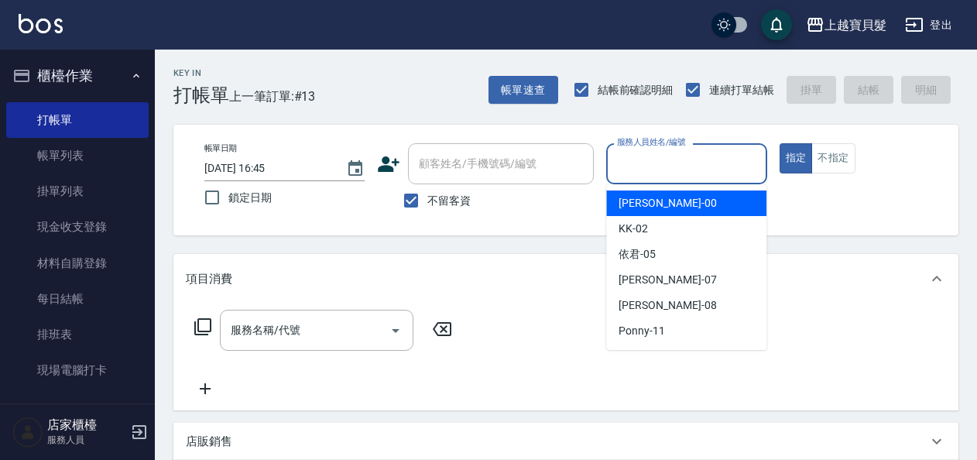
click at [644, 203] on span "小華 -00" at bounding box center [668, 203] width 98 height 16
type input "小華-00"
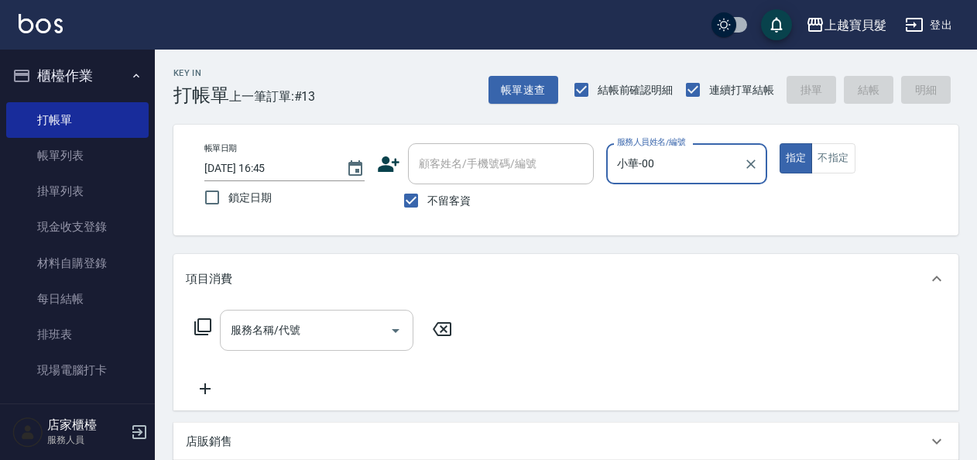
click at [249, 335] on input "服務名稱/代號" at bounding box center [305, 330] width 156 height 27
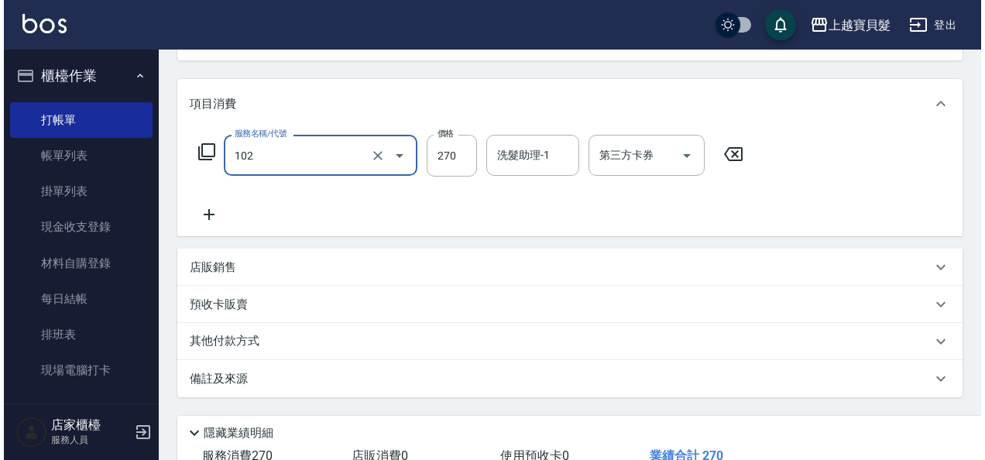
scroll to position [286, 0]
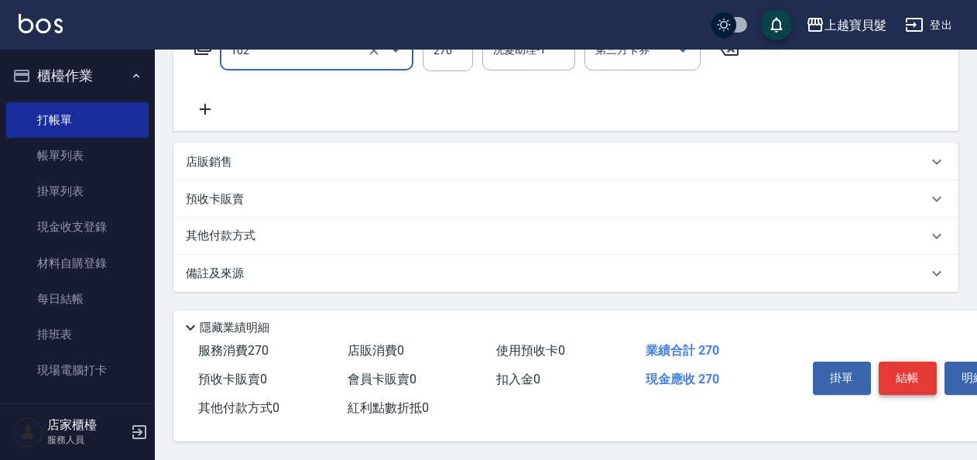
type input "洗+潤絲(102)"
click at [903, 369] on button "結帳" at bounding box center [908, 378] width 58 height 33
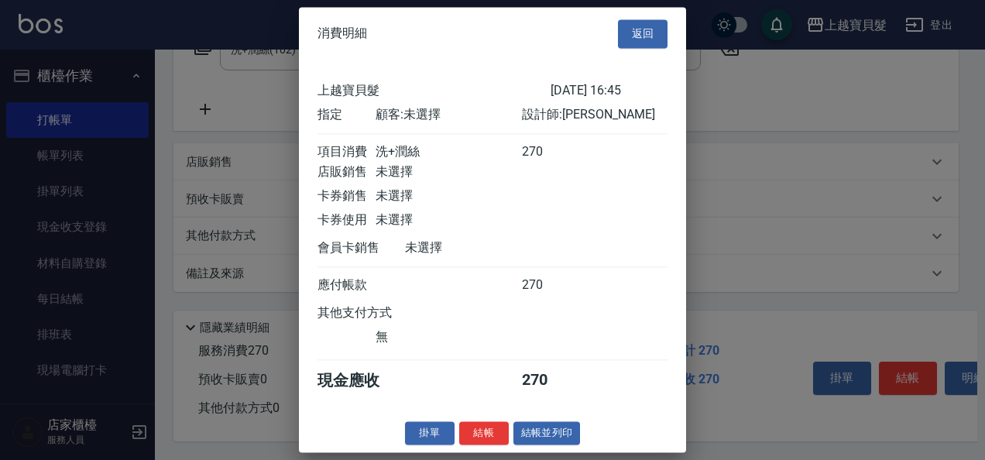
scroll to position [4, 0]
click at [549, 430] on button "結帳並列印" at bounding box center [546, 433] width 67 height 24
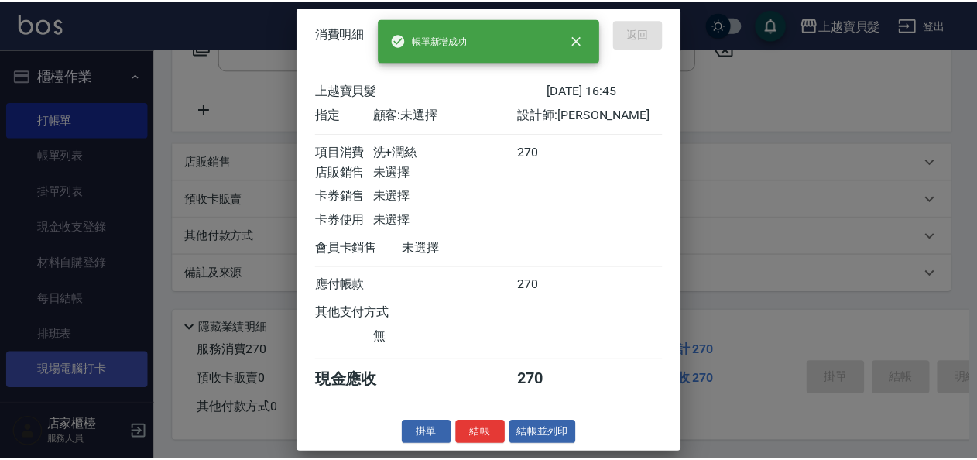
scroll to position [0, 0]
